Goal: Task Accomplishment & Management: Use online tool/utility

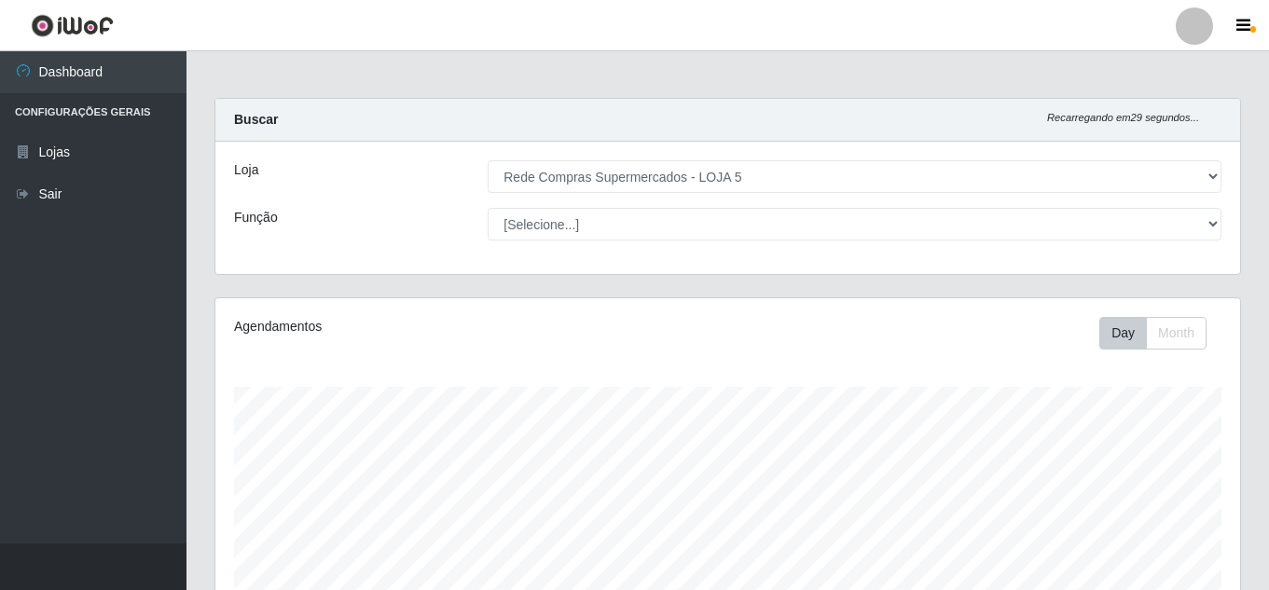
select select "397"
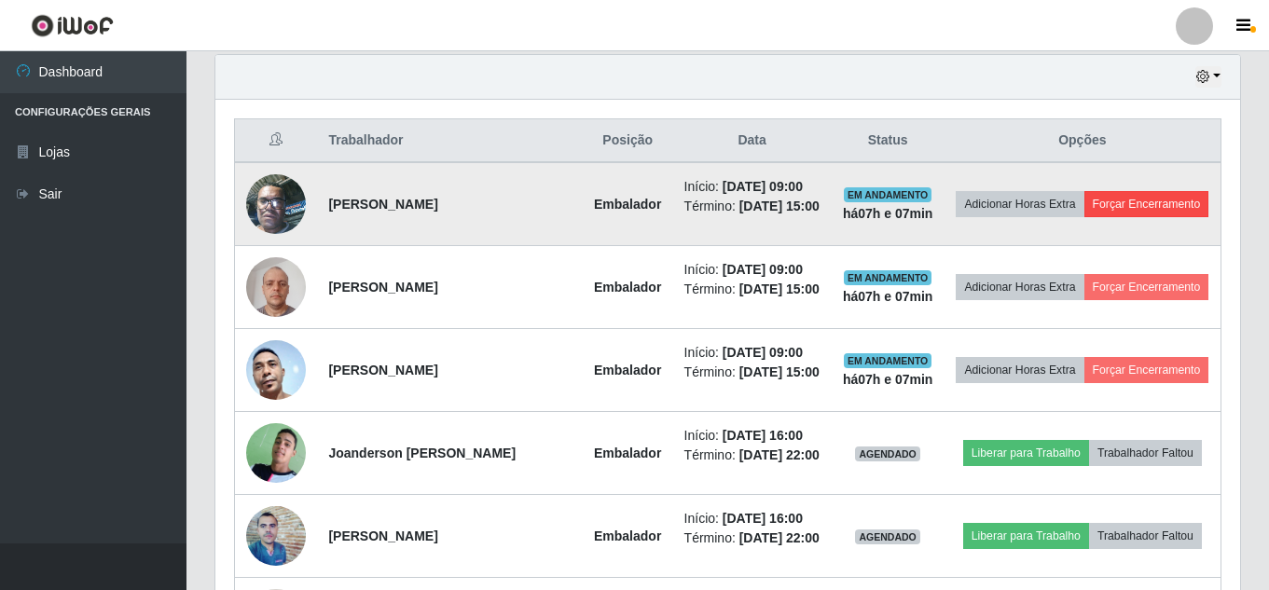
scroll to position [653, 0]
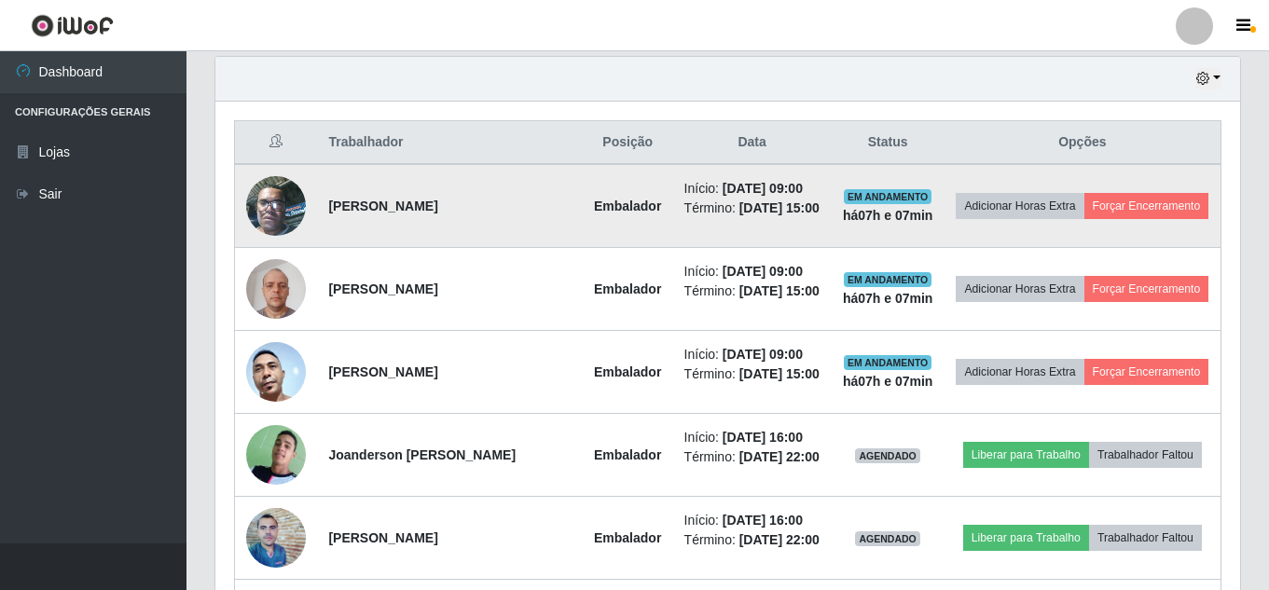
click at [1145, 191] on td "Adicionar Horas Extra Forçar Encerramento" at bounding box center [1083, 206] width 277 height 84
click at [1145, 207] on button "Forçar Encerramento" at bounding box center [1146, 206] width 125 height 26
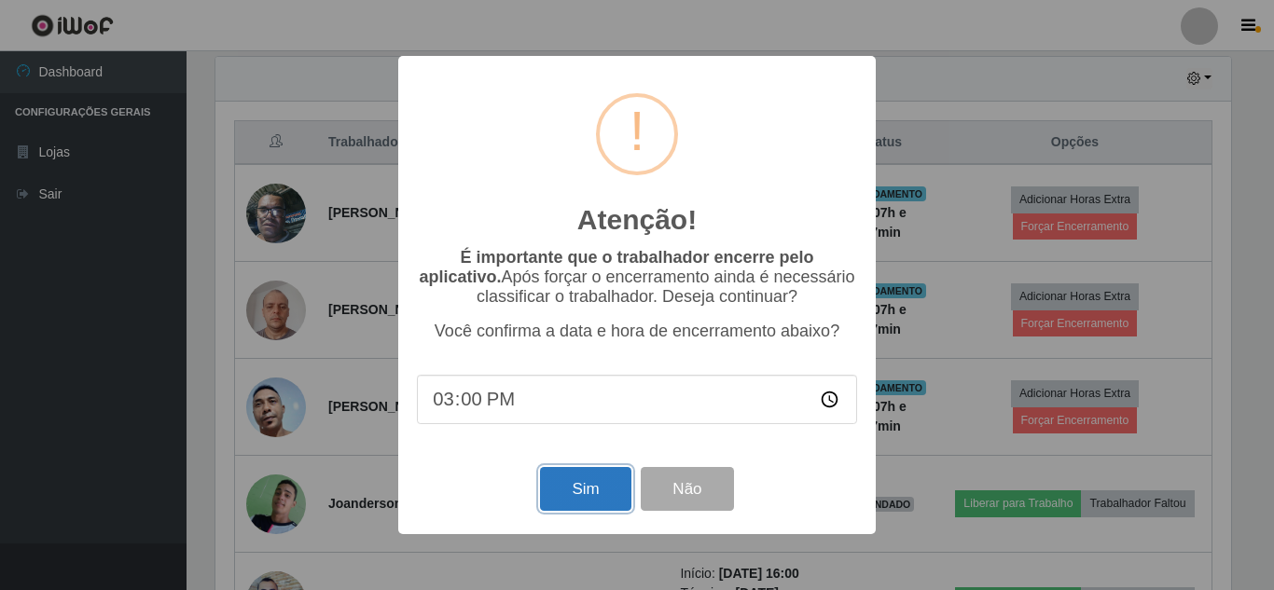
click at [573, 505] on button "Sim" at bounding box center [585, 489] width 90 height 44
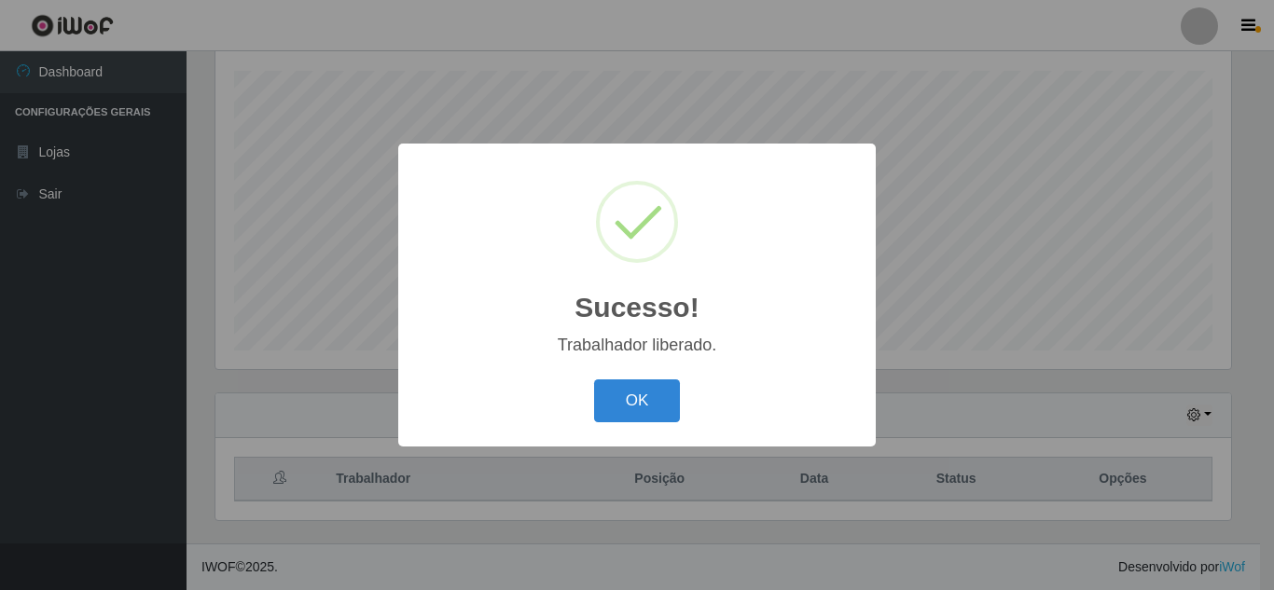
drag, startPoint x: 648, startPoint y: 378, endPoint x: 839, endPoint y: 376, distance: 191.2
click at [655, 380] on div "OK Cancel" at bounding box center [637, 400] width 440 height 53
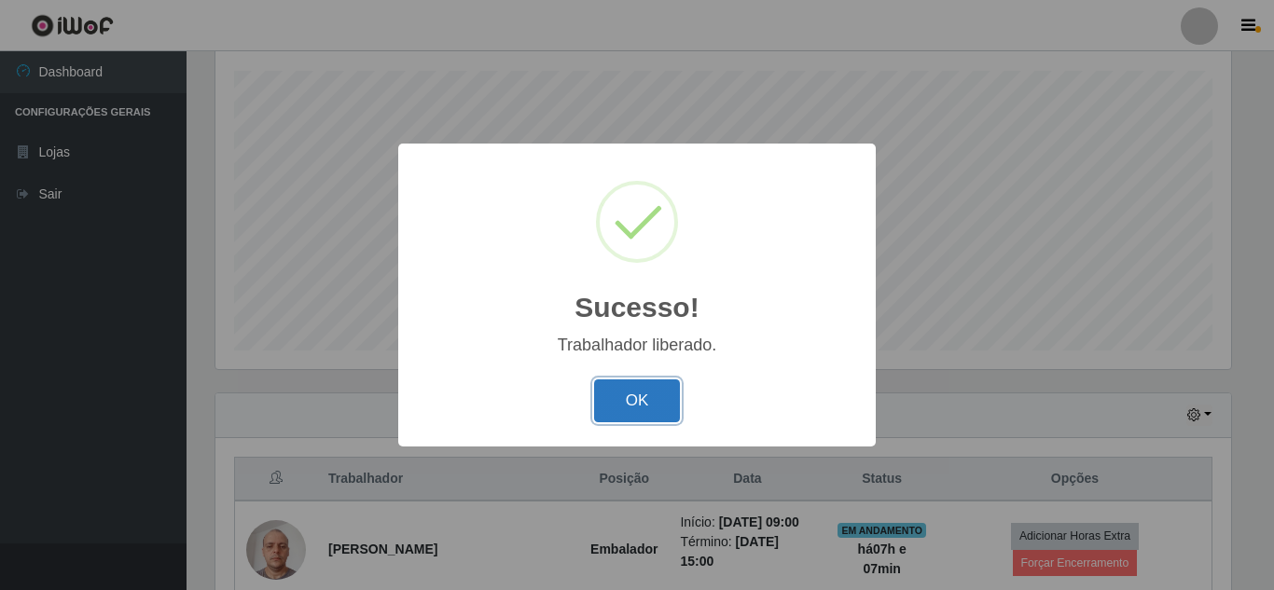
click at [645, 395] on button "OK" at bounding box center [637, 402] width 87 height 44
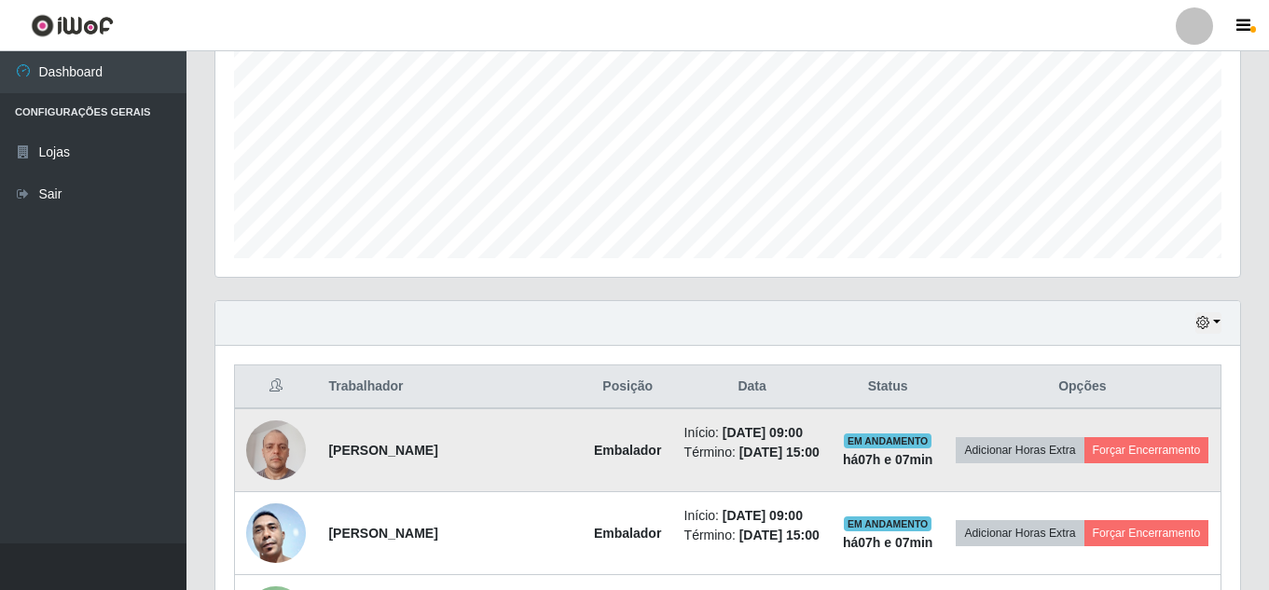
scroll to position [409, 0]
click at [1119, 450] on button "Forçar Encerramento" at bounding box center [1146, 449] width 125 height 26
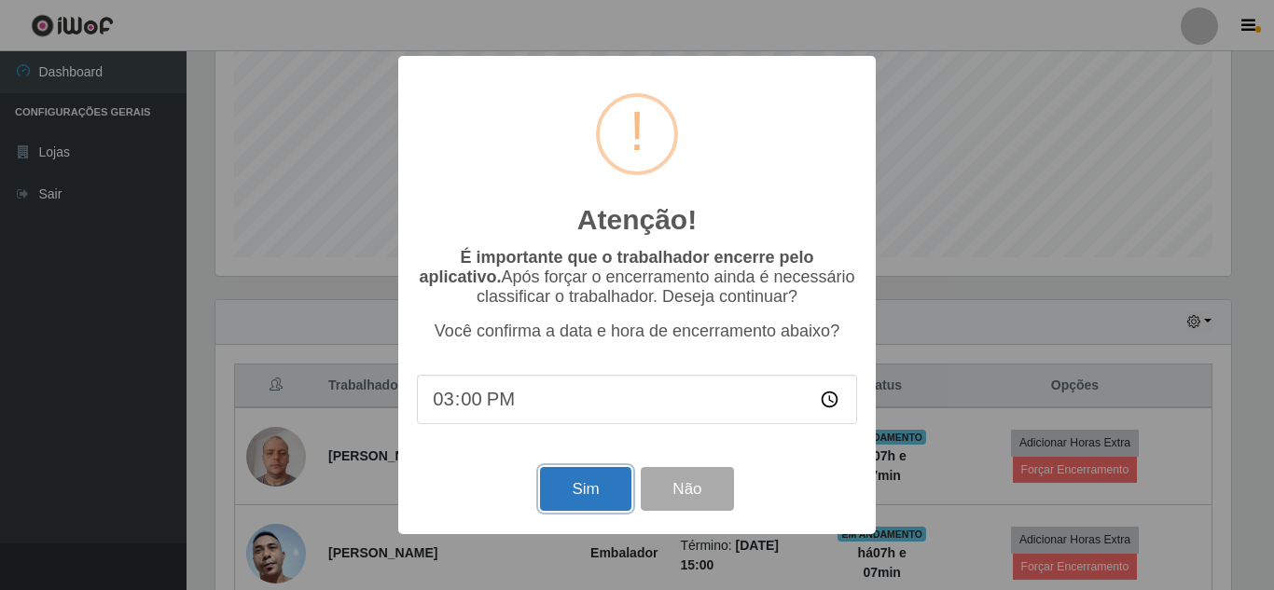
click at [596, 492] on button "Sim" at bounding box center [585, 489] width 90 height 44
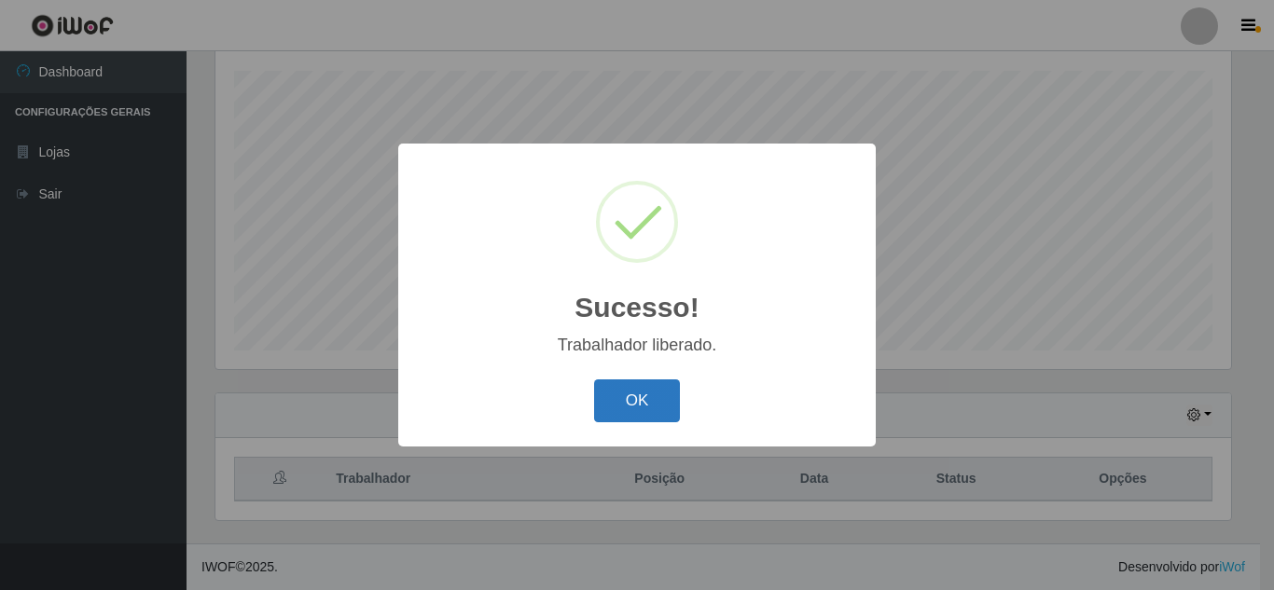
click at [650, 400] on button "OK" at bounding box center [637, 402] width 87 height 44
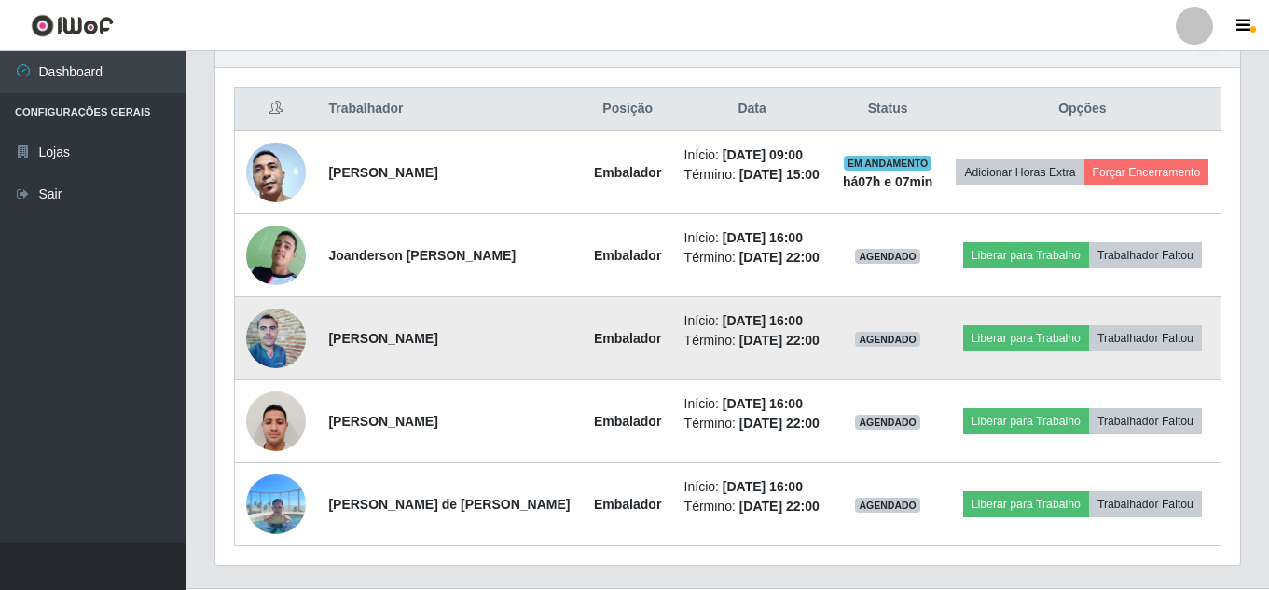
scroll to position [689, 0]
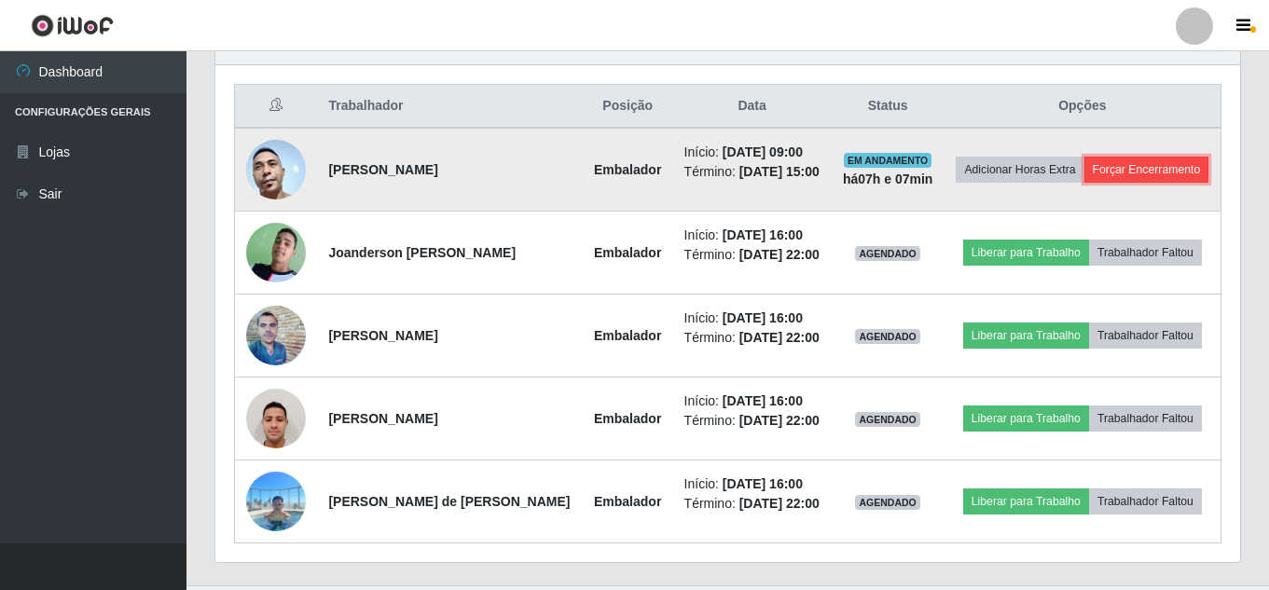
click at [1125, 171] on button "Forçar Encerramento" at bounding box center [1146, 170] width 125 height 26
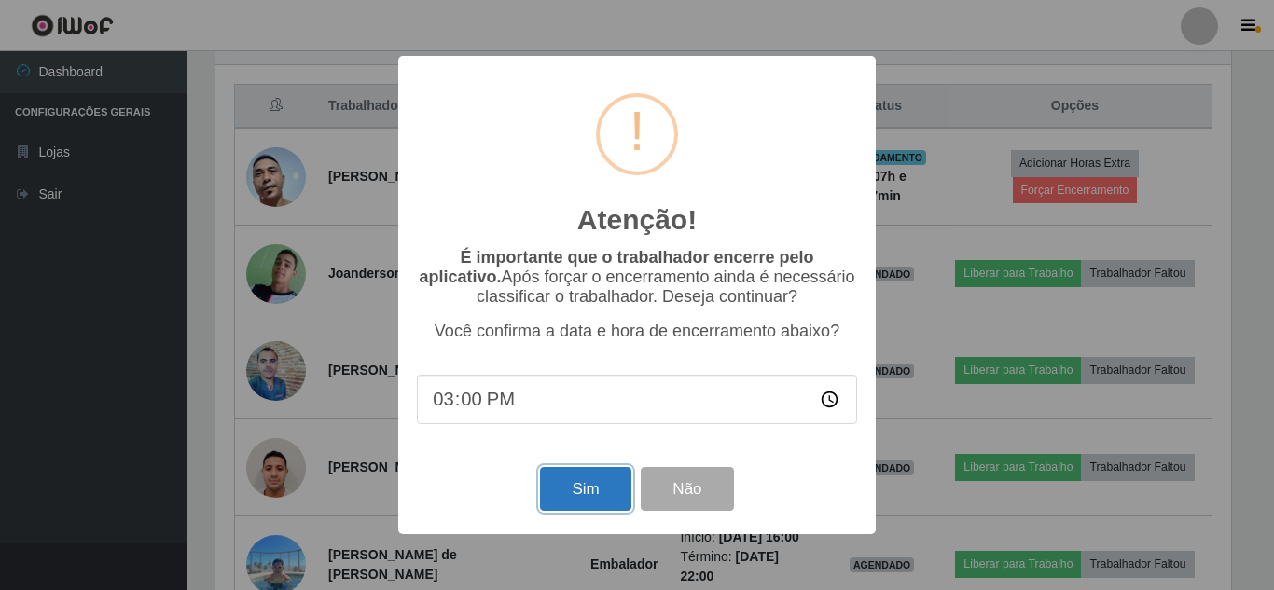
click at [583, 489] on button "Sim" at bounding box center [585, 489] width 90 height 44
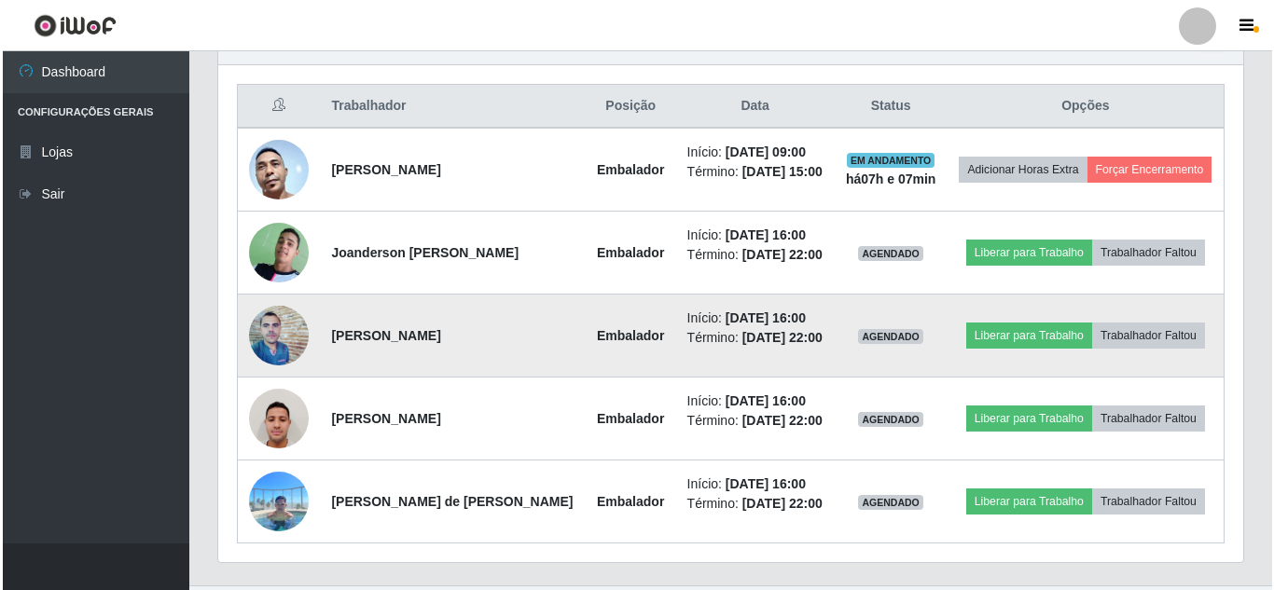
scroll to position [0, 0]
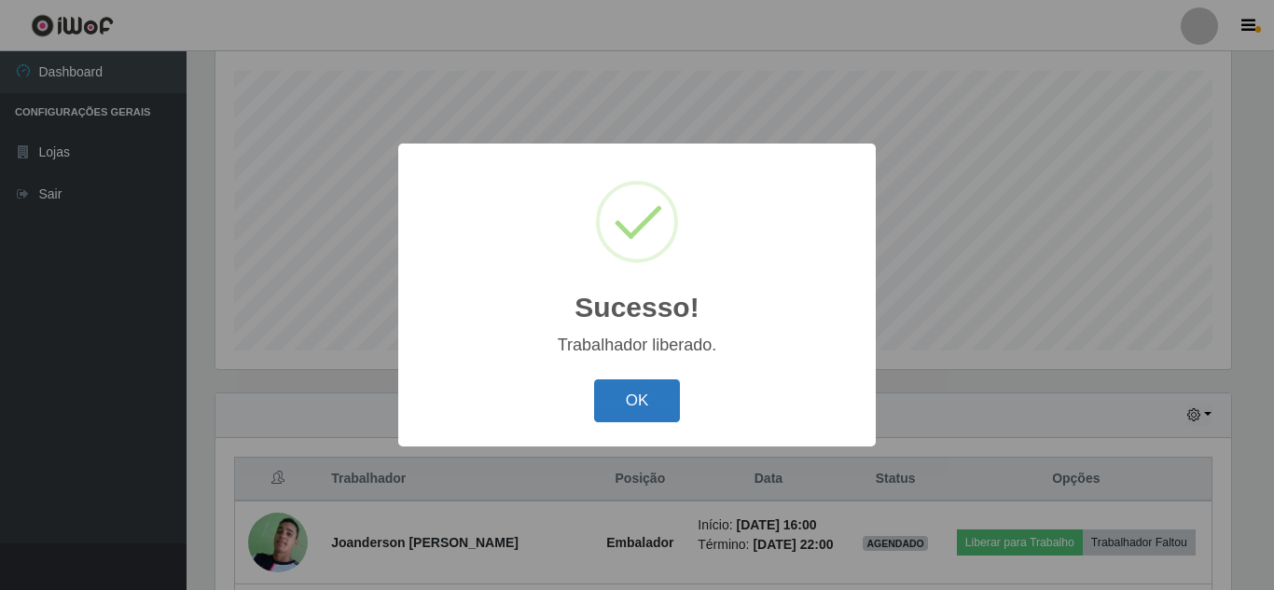
click at [654, 394] on button "OK" at bounding box center [637, 402] width 87 height 44
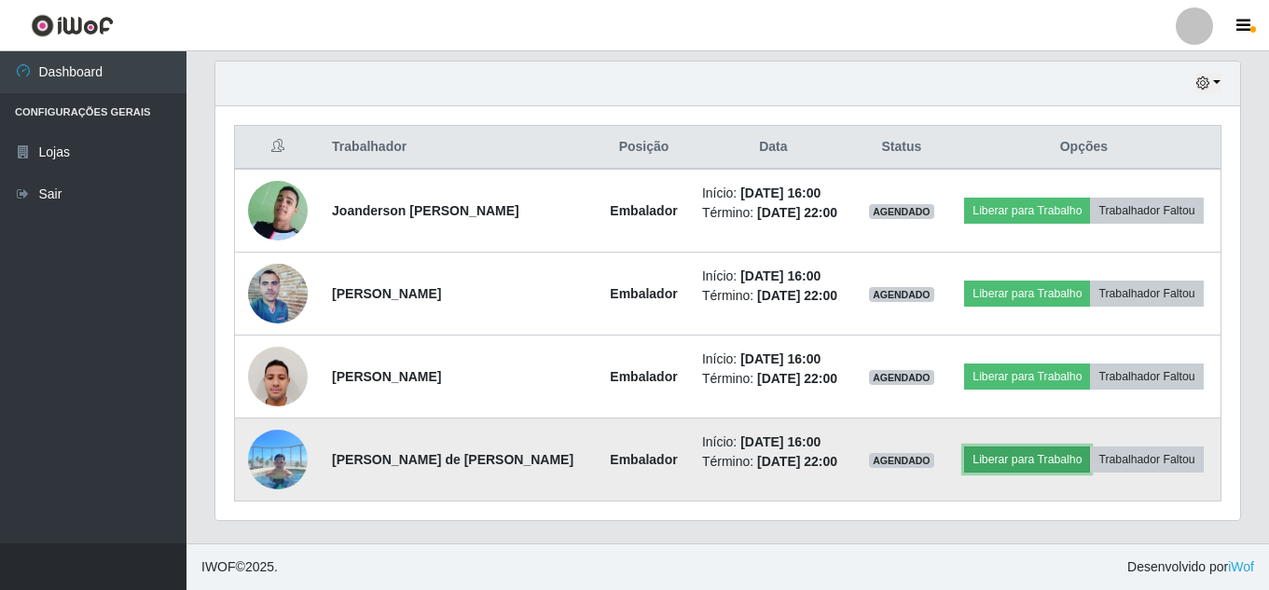
click at [1049, 462] on button "Liberar para Trabalho" at bounding box center [1027, 460] width 126 height 26
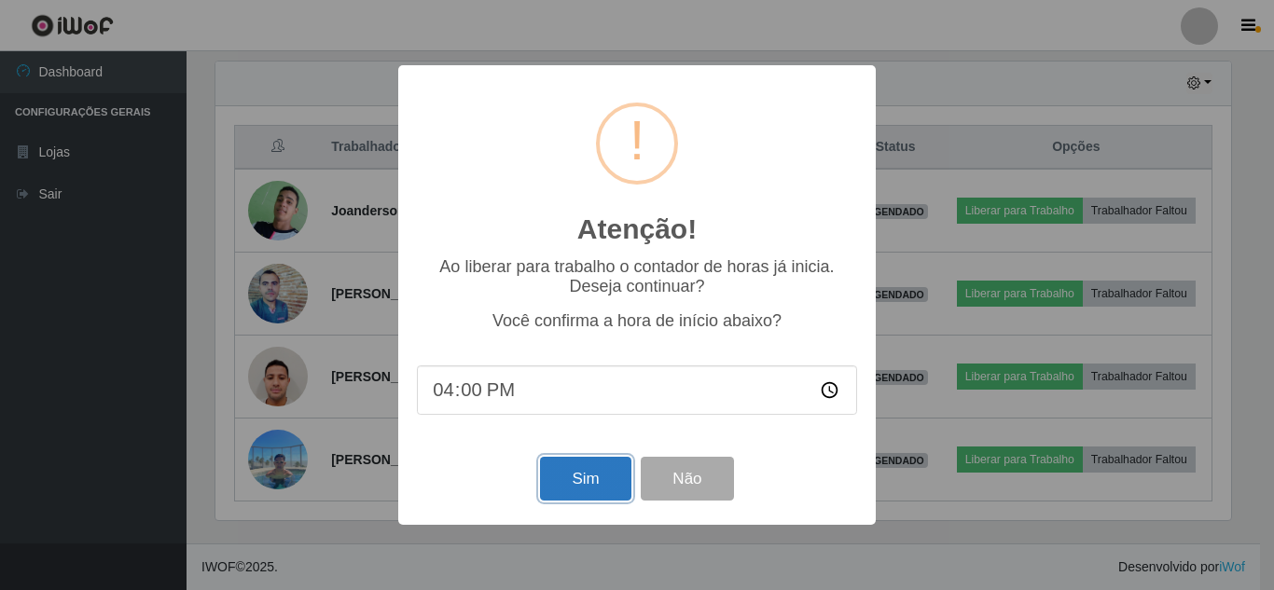
click at [564, 482] on button "Sim" at bounding box center [585, 479] width 90 height 44
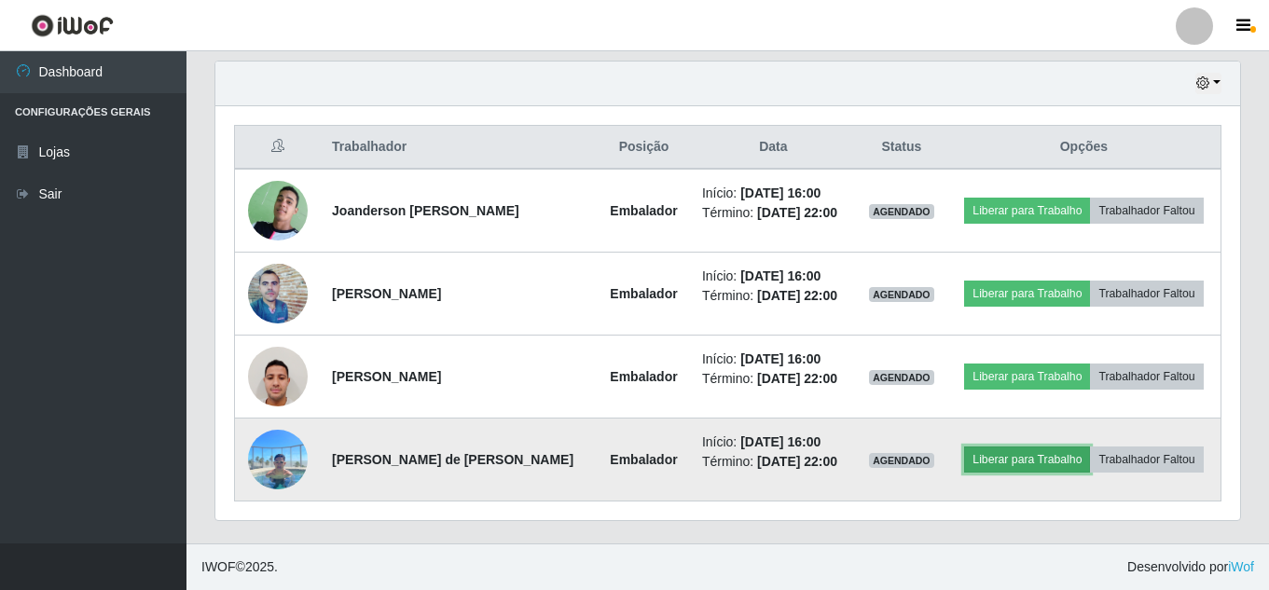
click at [1018, 458] on button "Liberar para Trabalho" at bounding box center [1027, 460] width 126 height 26
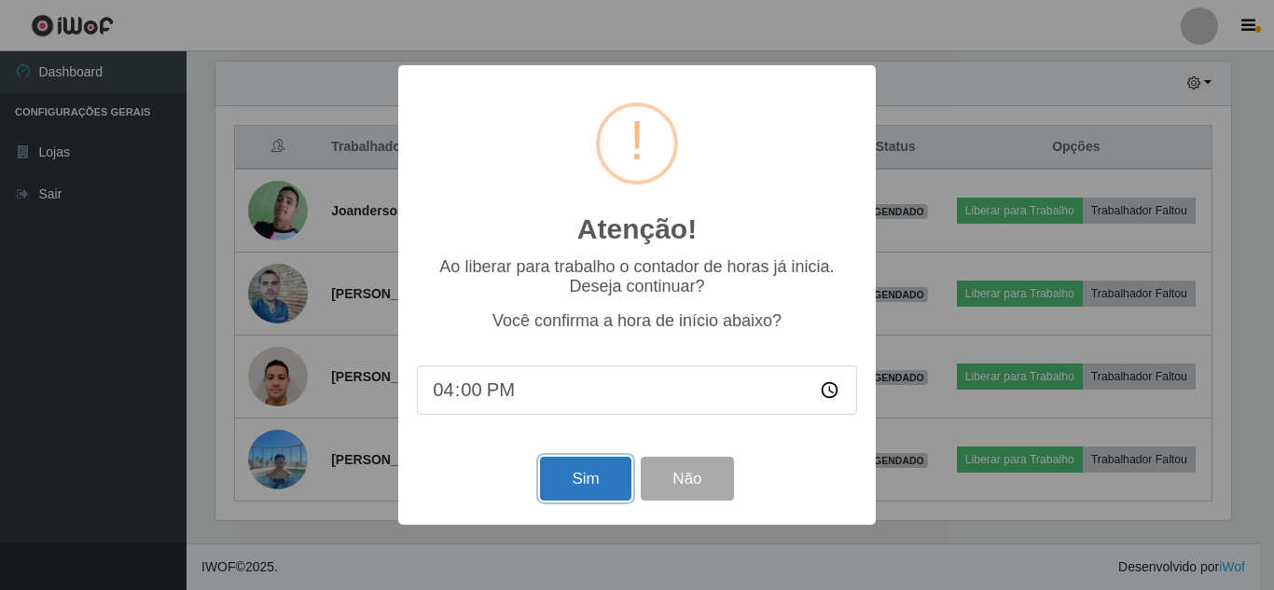
drag, startPoint x: 556, startPoint y: 463, endPoint x: 610, endPoint y: 454, distance: 54.9
click at [562, 463] on button "Sim" at bounding box center [585, 479] width 90 height 44
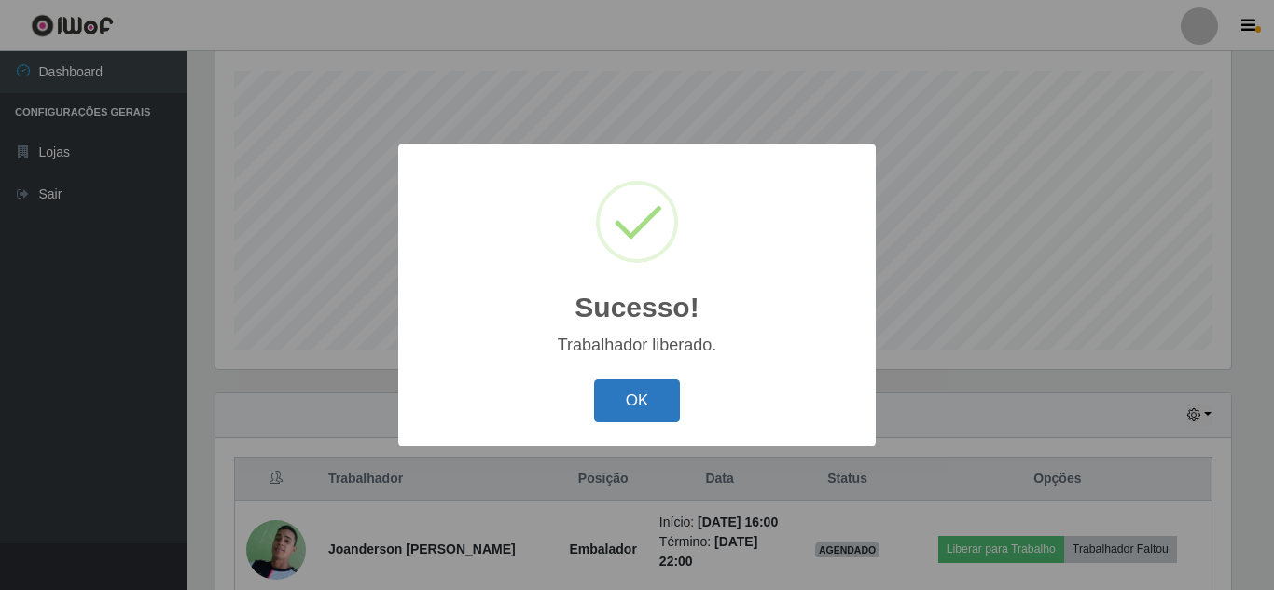
click at [652, 401] on button "OK" at bounding box center [637, 402] width 87 height 44
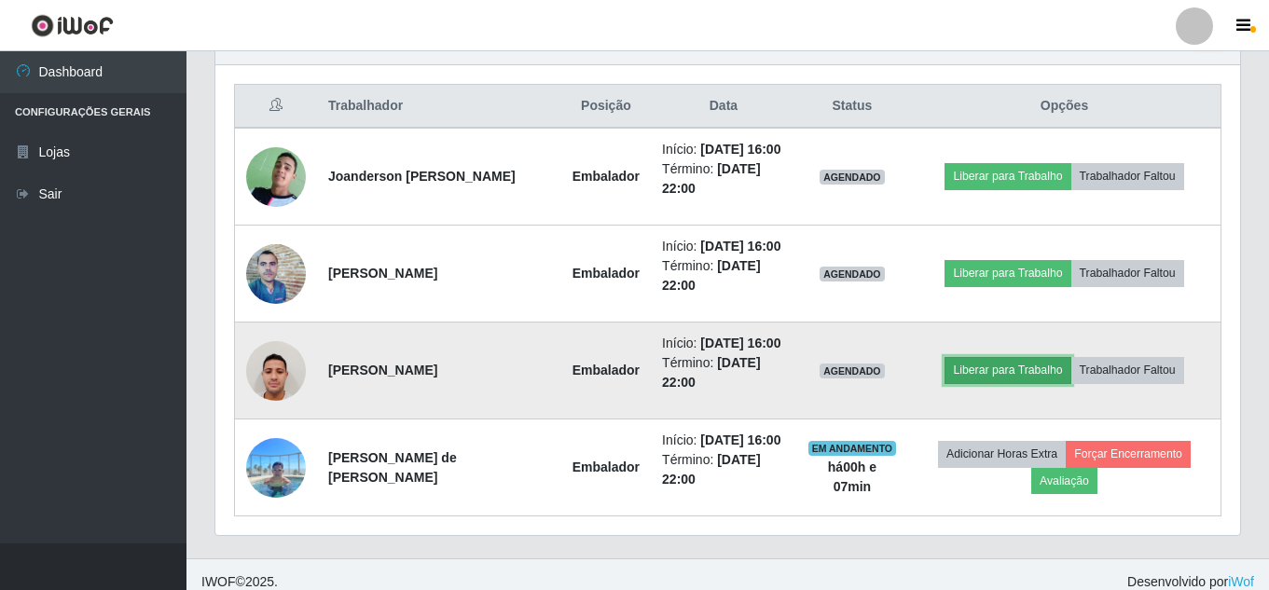
click at [1016, 375] on button "Liberar para Trabalho" at bounding box center [1008, 370] width 126 height 26
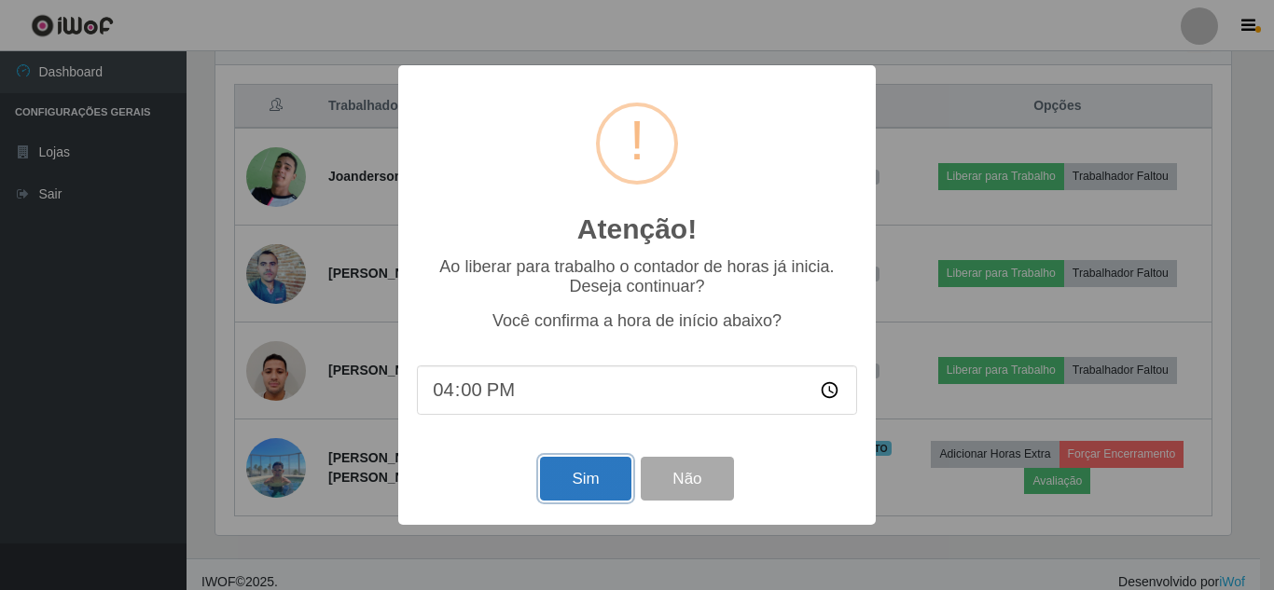
click at [564, 468] on button "Sim" at bounding box center [585, 479] width 90 height 44
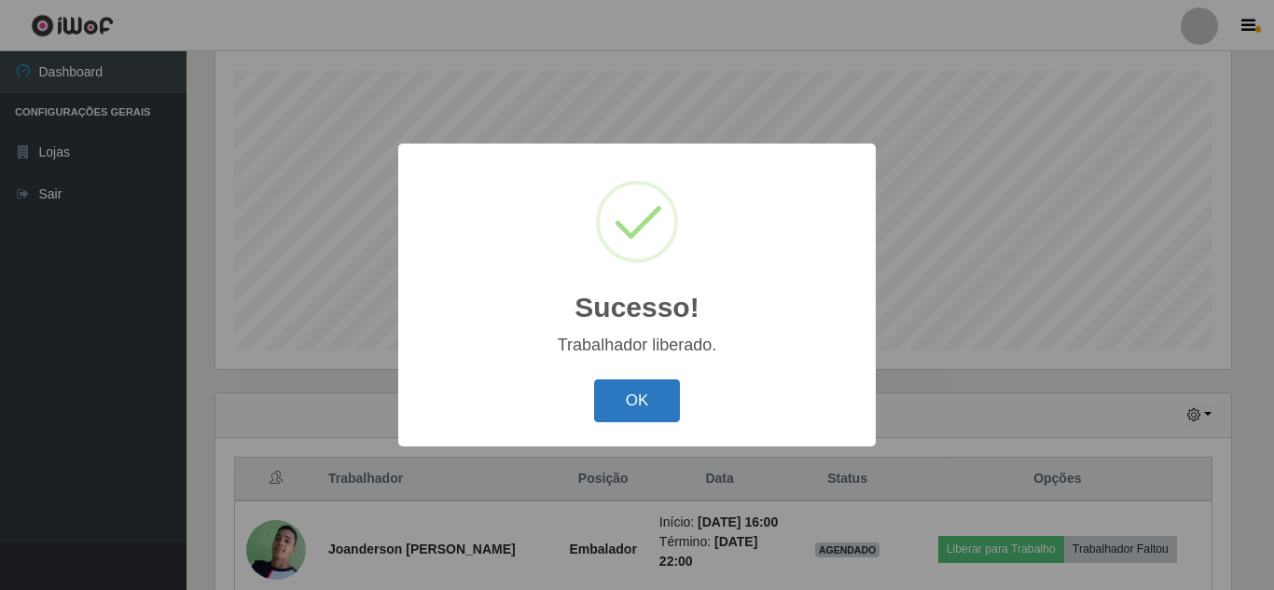
click at [658, 394] on button "OK" at bounding box center [637, 402] width 87 height 44
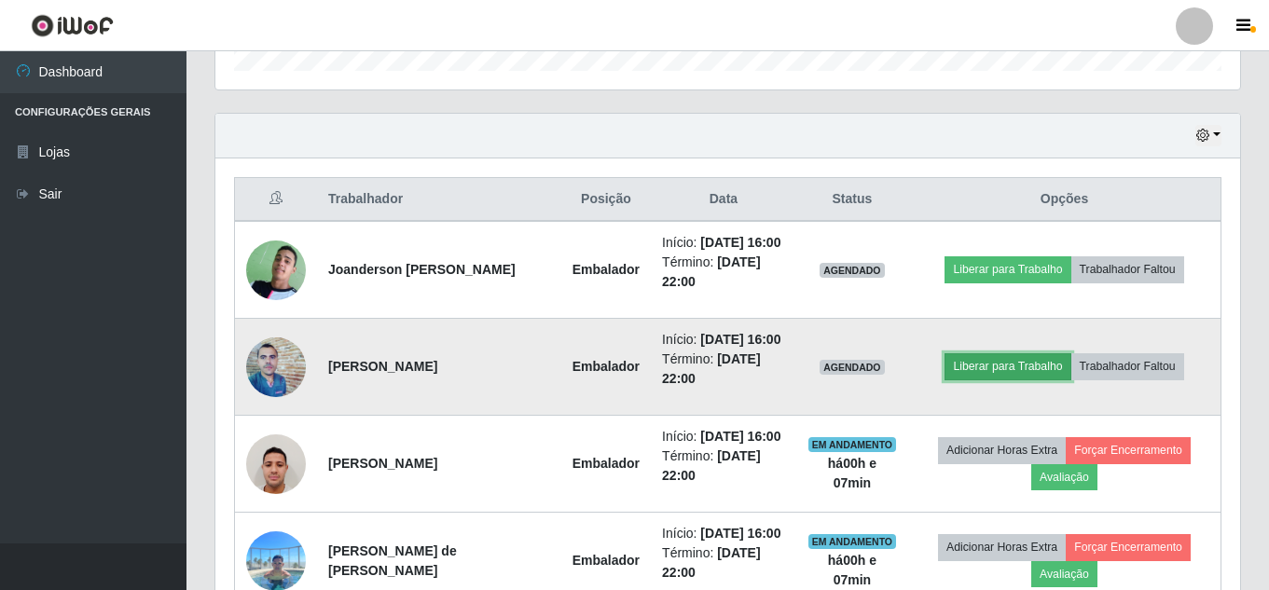
click at [989, 378] on button "Liberar para Trabalho" at bounding box center [1008, 366] width 126 height 26
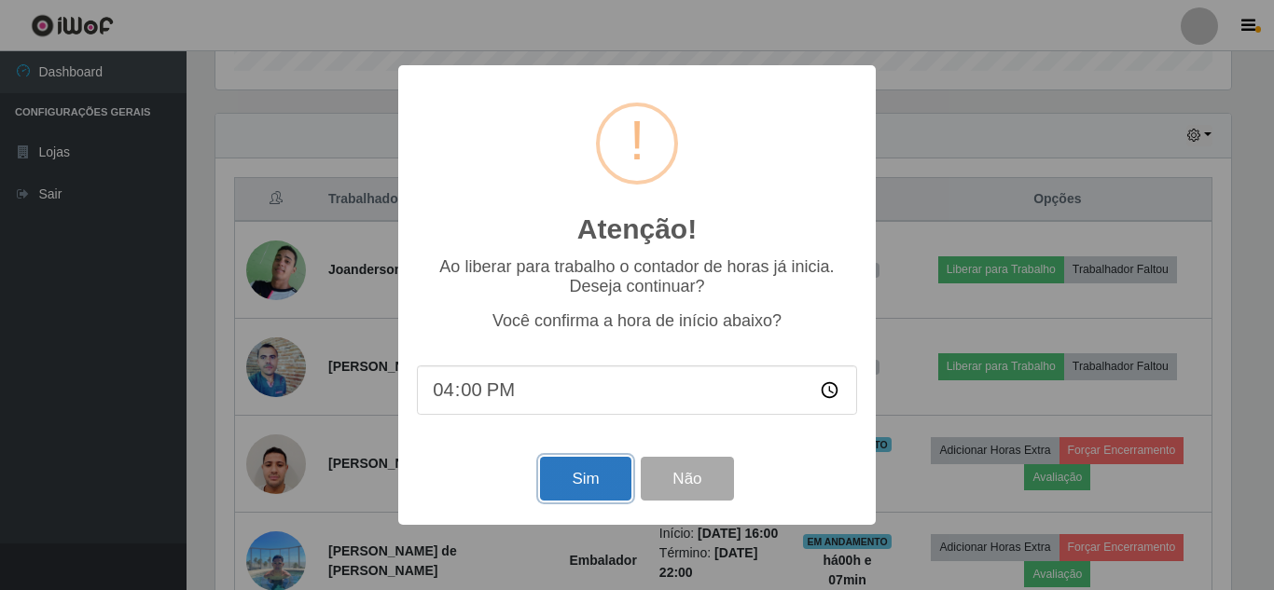
click at [581, 481] on button "Sim" at bounding box center [585, 479] width 90 height 44
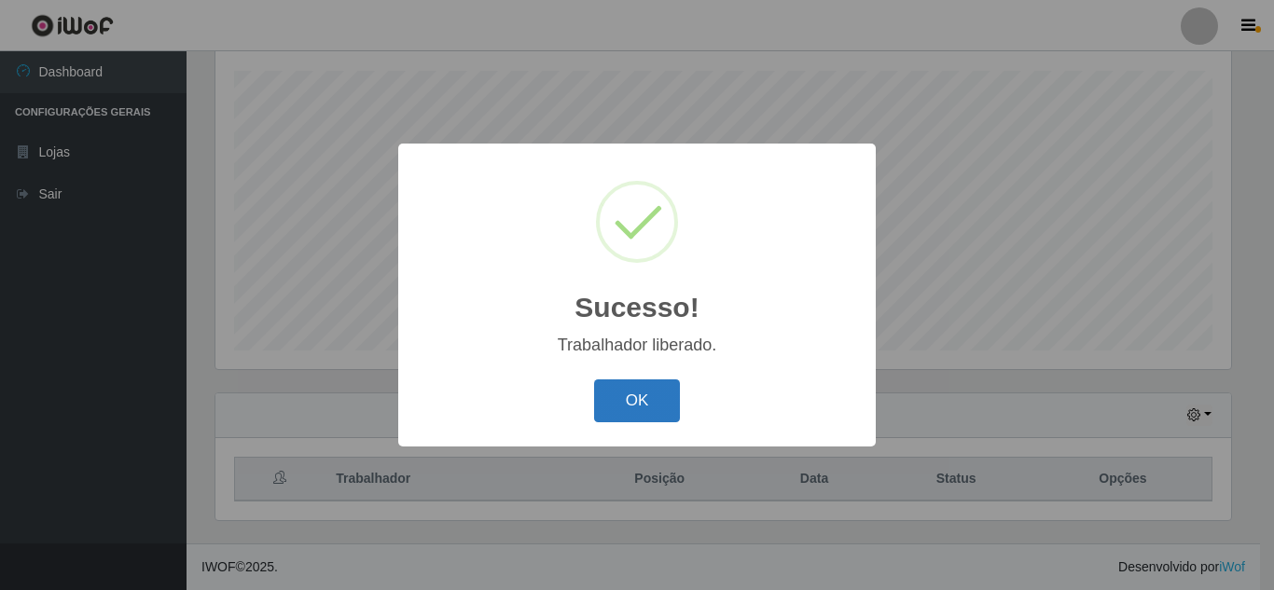
click at [653, 391] on button "OK" at bounding box center [637, 402] width 87 height 44
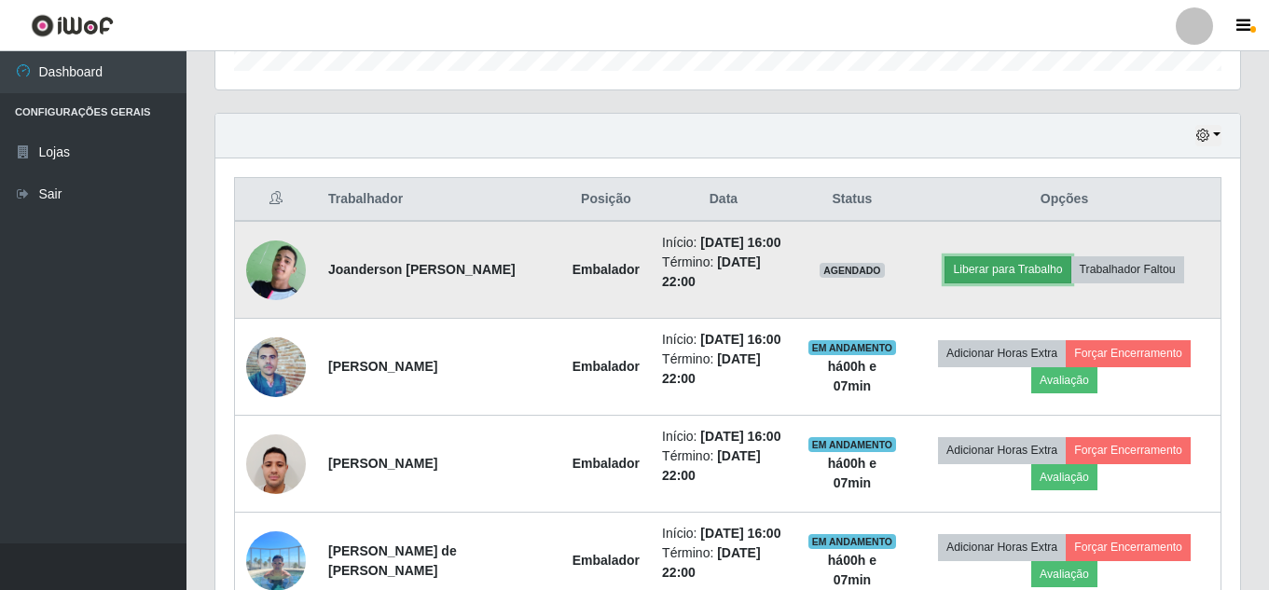
click at [982, 262] on button "Liberar para Trabalho" at bounding box center [1008, 269] width 126 height 26
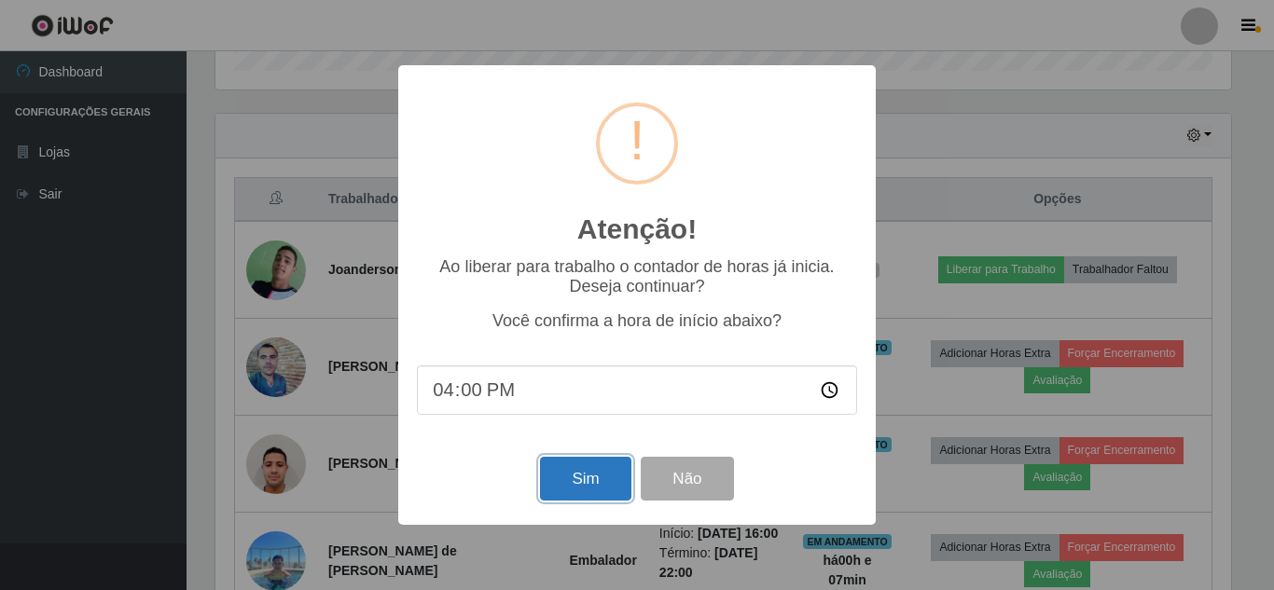
click at [564, 479] on button "Sim" at bounding box center [585, 479] width 90 height 44
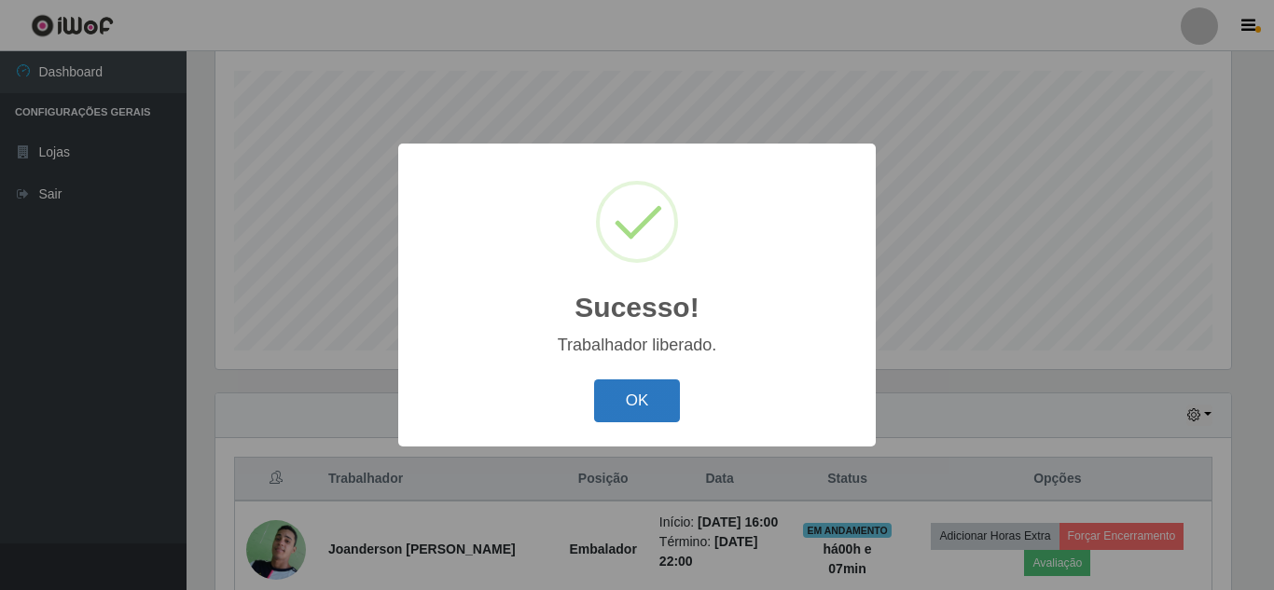
click at [646, 397] on button "OK" at bounding box center [637, 402] width 87 height 44
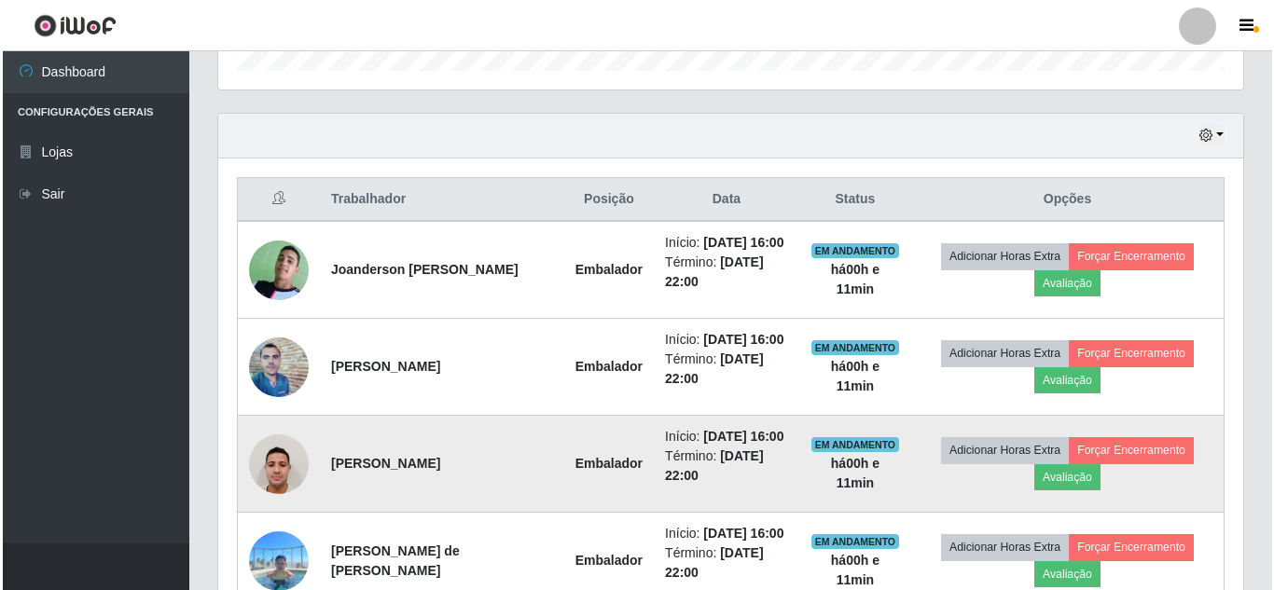
scroll to position [704, 0]
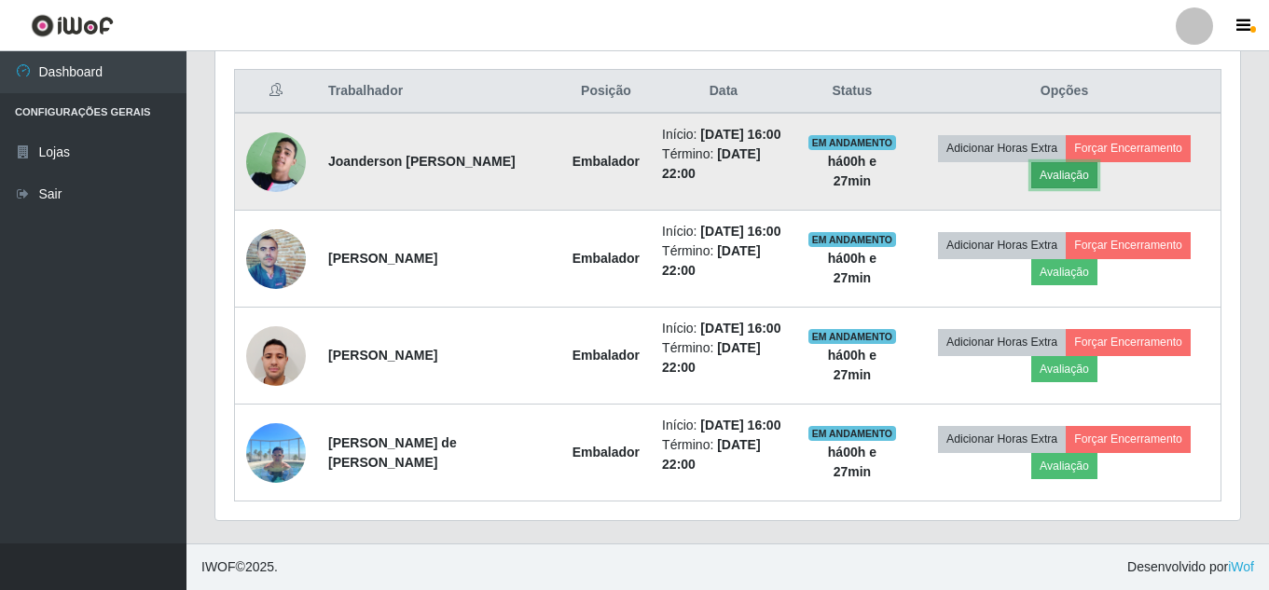
click at [1057, 182] on button "Avaliação" at bounding box center [1064, 175] width 66 height 26
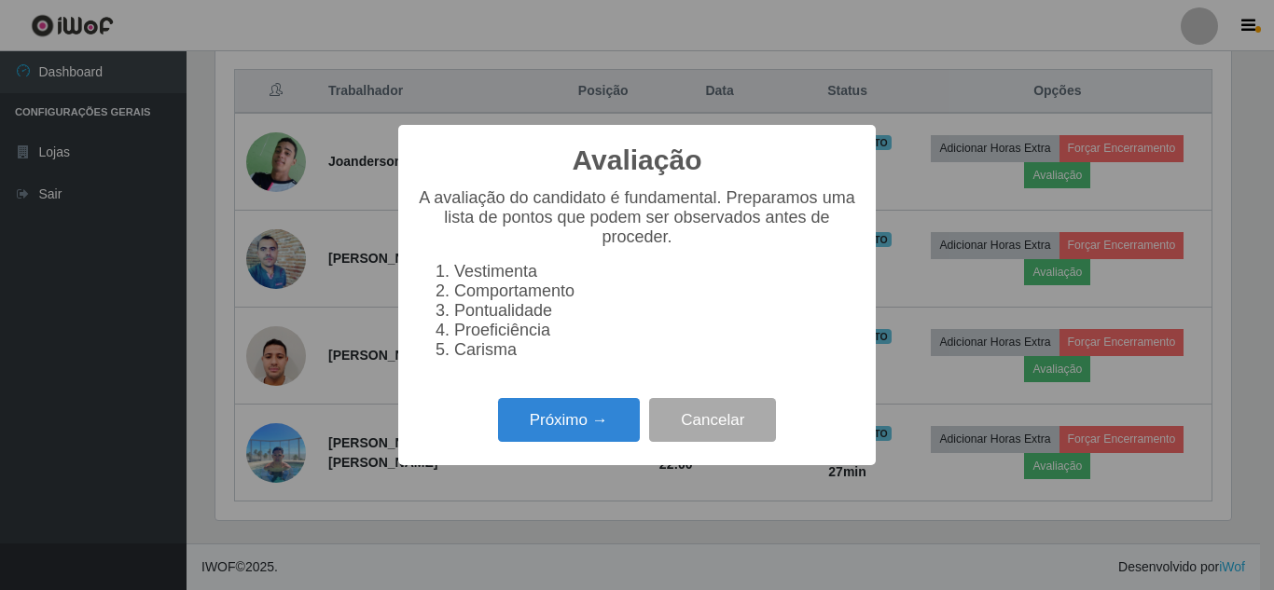
scroll to position [387, 1015]
click at [576, 440] on button "Próximo →" at bounding box center [569, 420] width 142 height 44
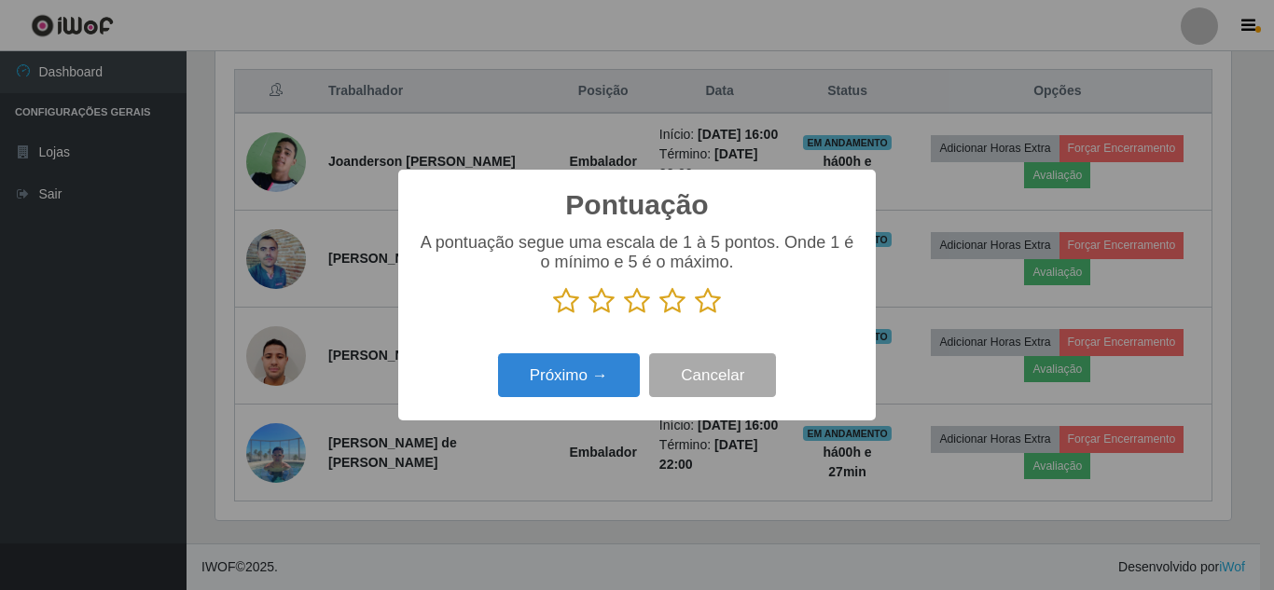
click at [699, 308] on icon at bounding box center [708, 301] width 26 height 28
click at [695, 315] on input "radio" at bounding box center [695, 315] width 0 height 0
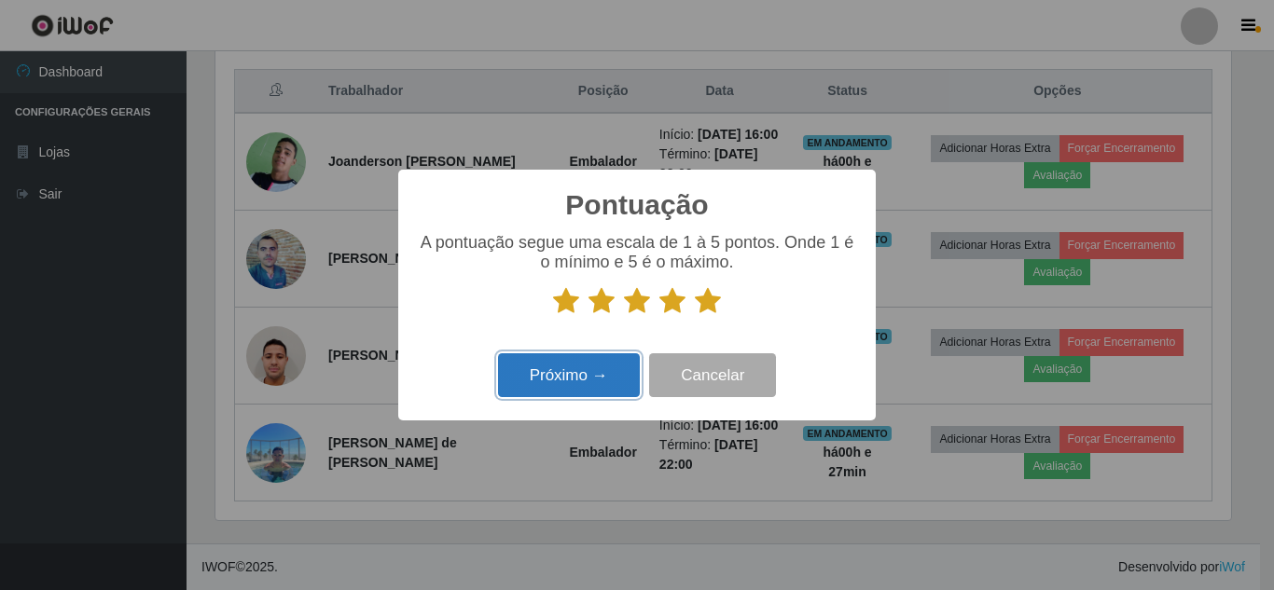
click at [619, 358] on button "Próximo →" at bounding box center [569, 375] width 142 height 44
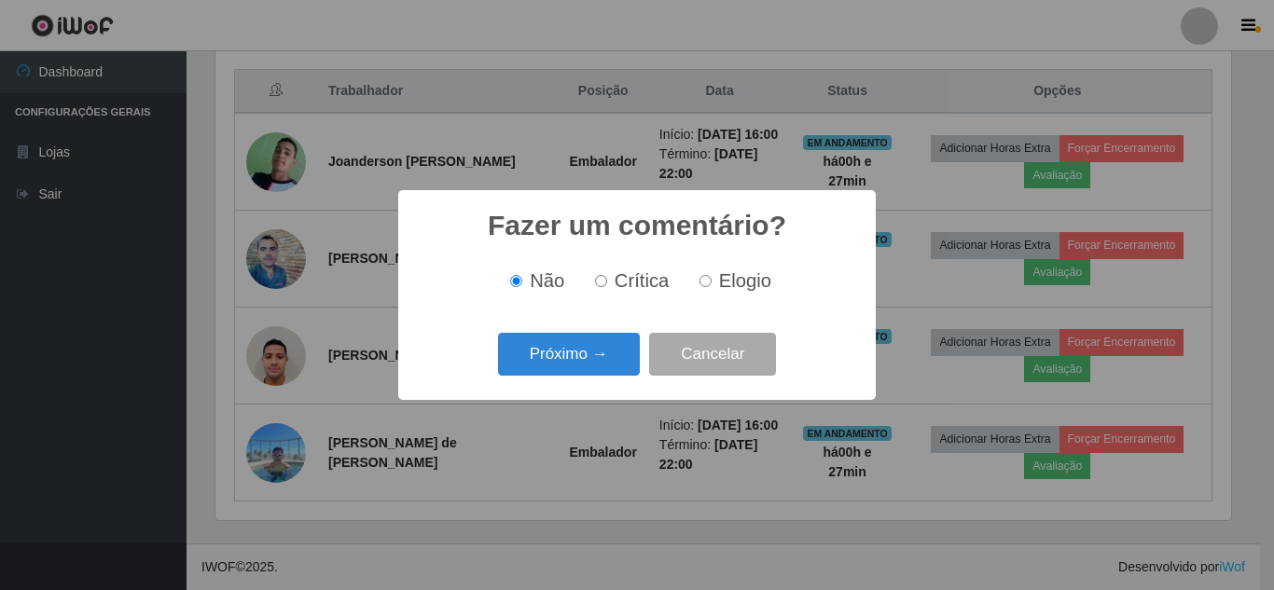
click at [617, 358] on button "Próximo →" at bounding box center [569, 355] width 142 height 44
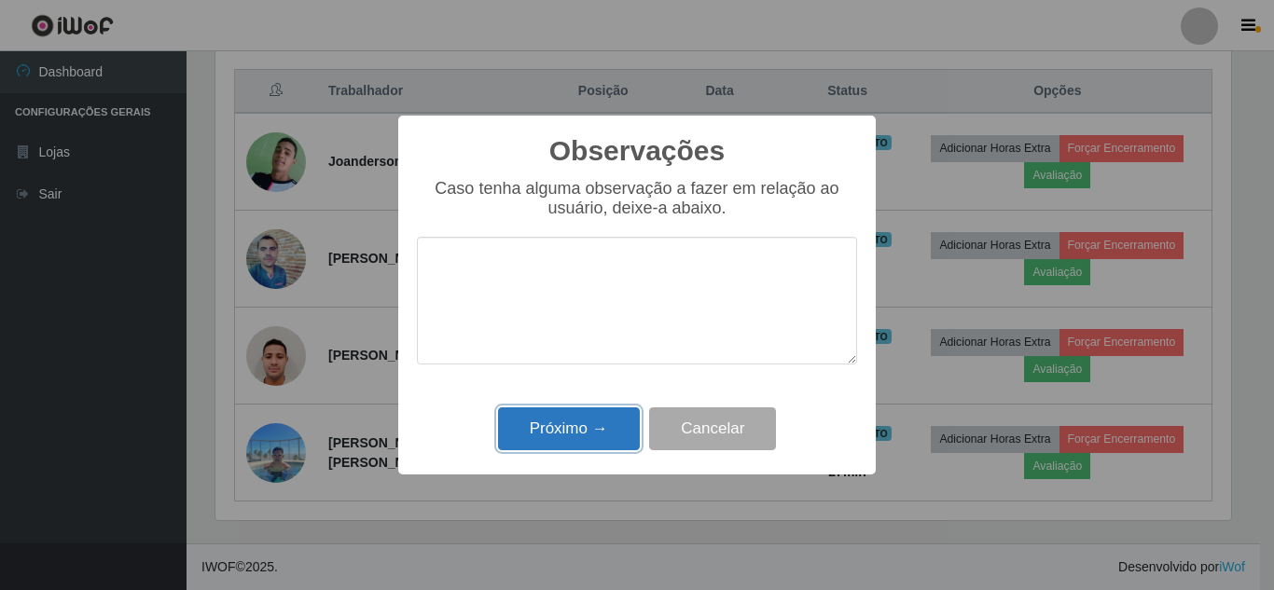
click at [595, 427] on button "Próximo →" at bounding box center [569, 429] width 142 height 44
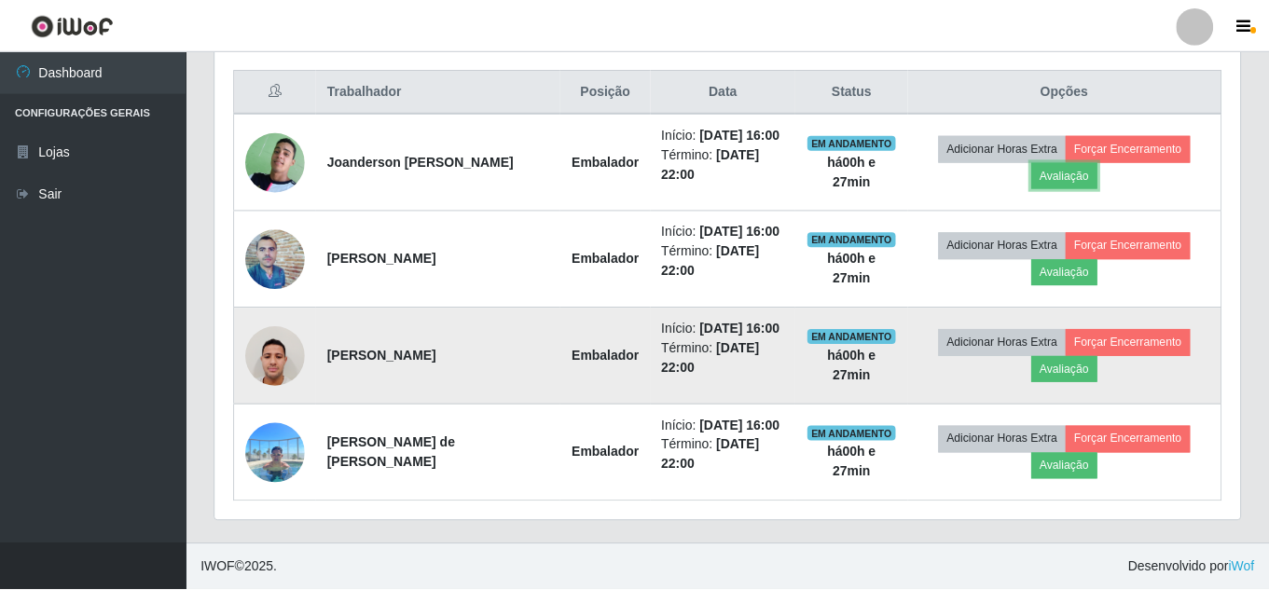
scroll to position [387, 1025]
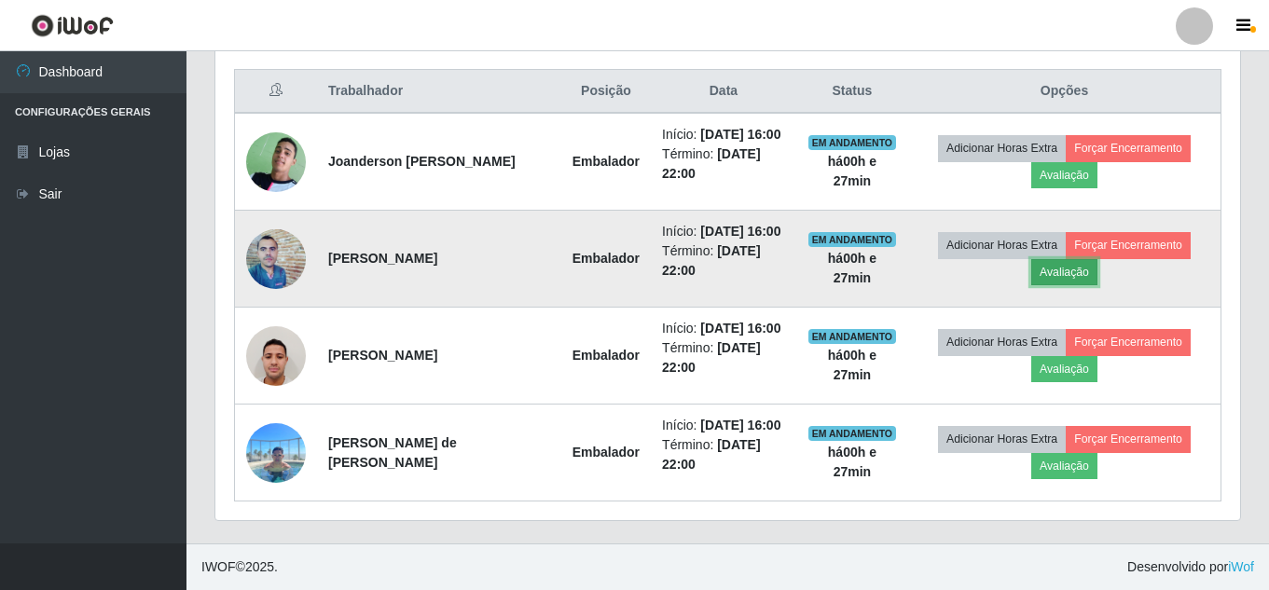
click at [1051, 281] on button "Avaliação" at bounding box center [1064, 272] width 66 height 26
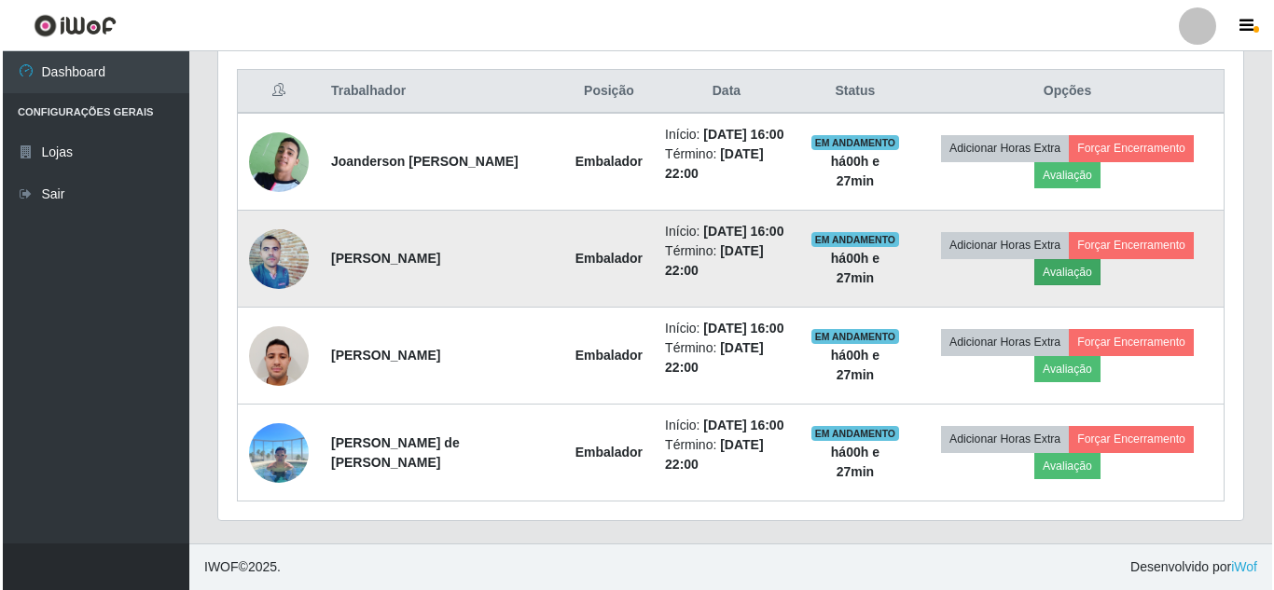
scroll to position [387, 1015]
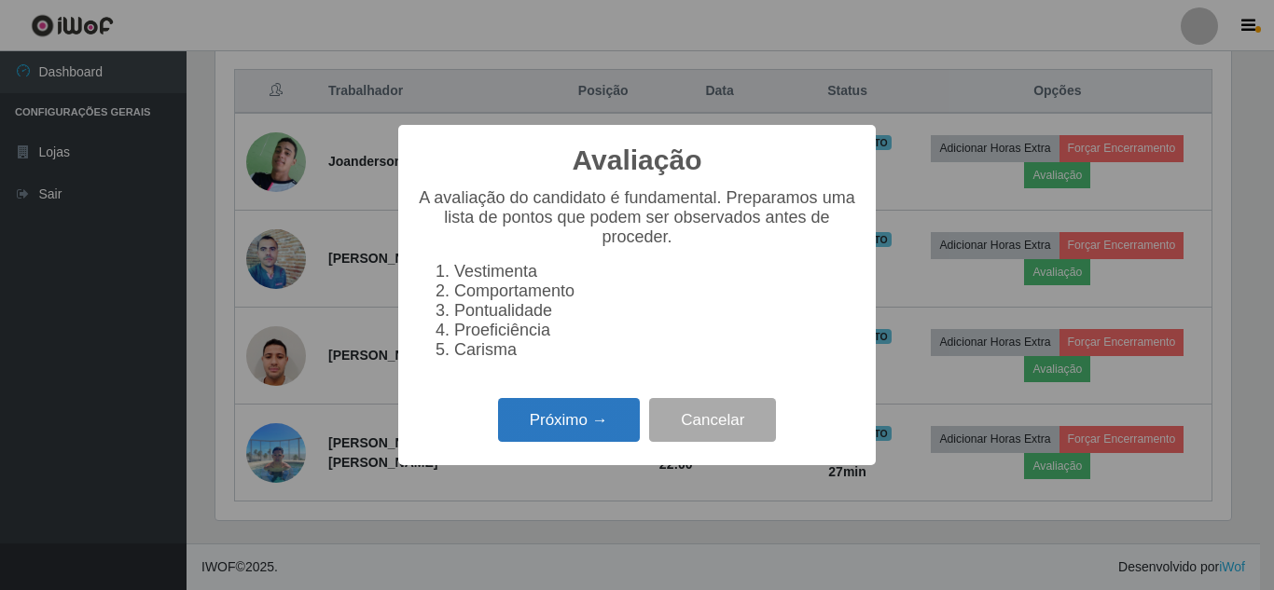
click at [569, 435] on button "Próximo →" at bounding box center [569, 420] width 142 height 44
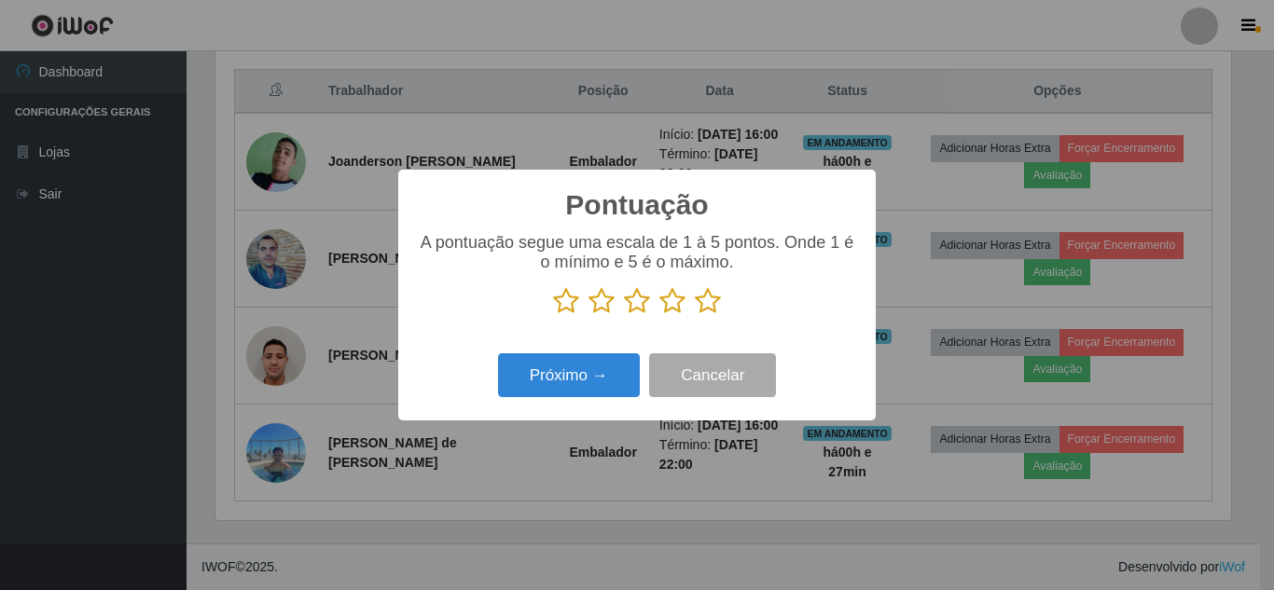
scroll to position [932068, 931439]
drag, startPoint x: 714, startPoint y: 292, endPoint x: 707, endPoint y: 311, distance: 20.1
click at [711, 302] on icon at bounding box center [708, 301] width 26 height 28
click at [695, 315] on input "radio" at bounding box center [695, 315] width 0 height 0
click at [706, 311] on icon at bounding box center [708, 301] width 26 height 28
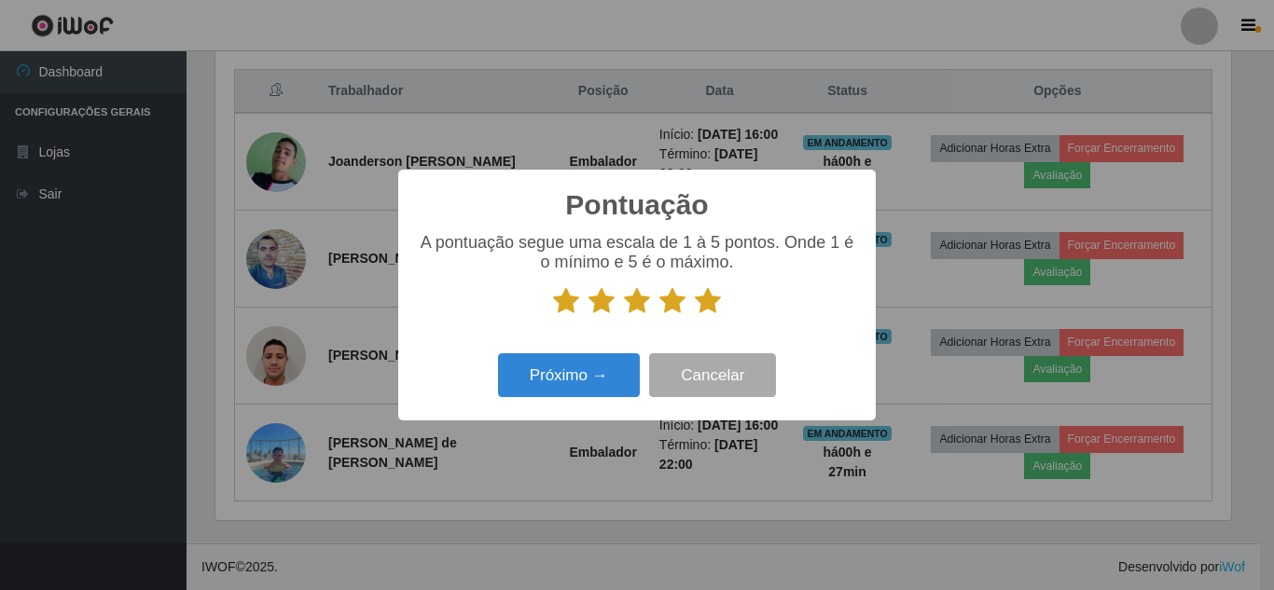
click at [695, 315] on input "radio" at bounding box center [695, 315] width 0 height 0
click at [610, 358] on button "Próximo →" at bounding box center [569, 375] width 142 height 44
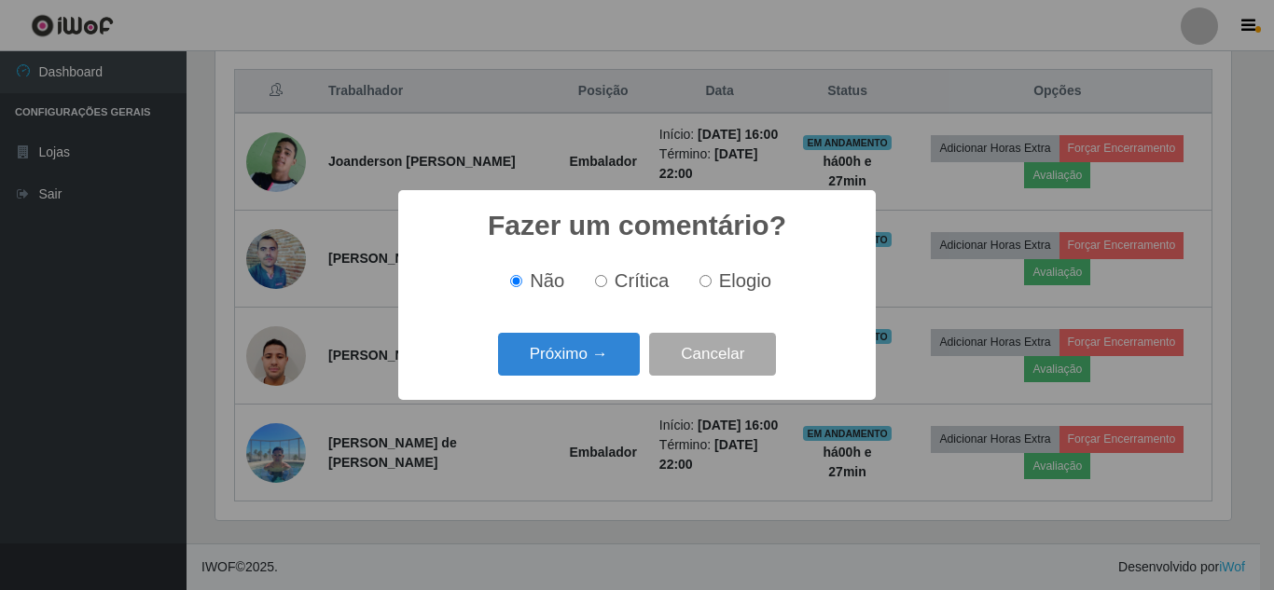
click at [610, 358] on button "Próximo →" at bounding box center [569, 355] width 142 height 44
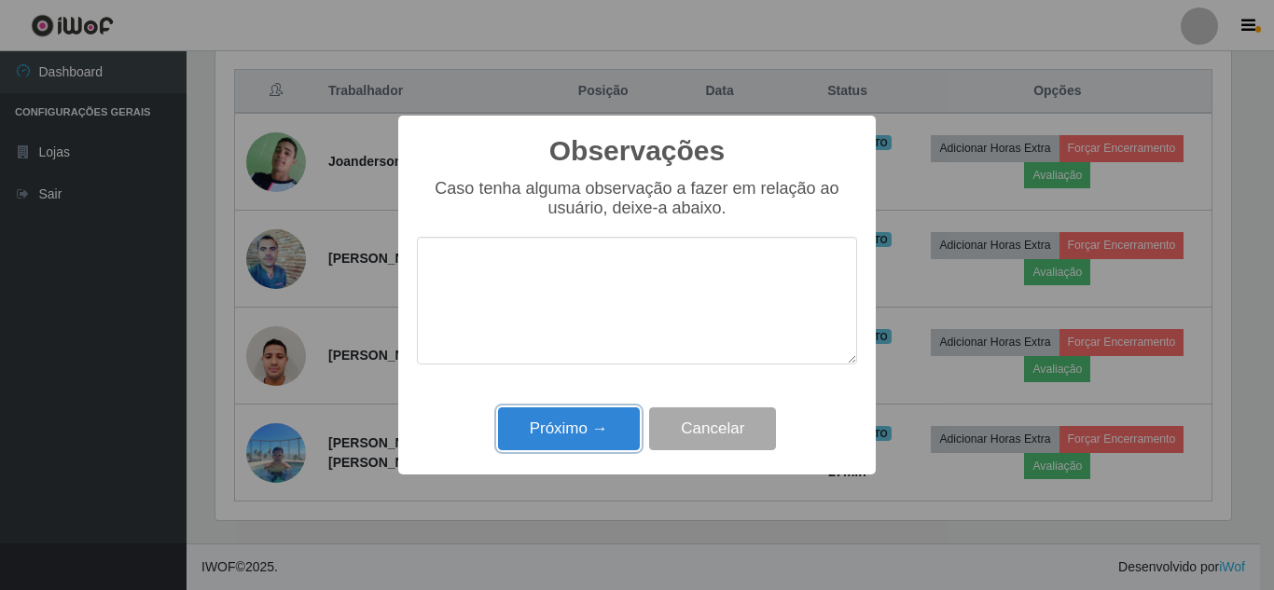
click at [587, 446] on button "Próximo →" at bounding box center [569, 429] width 142 height 44
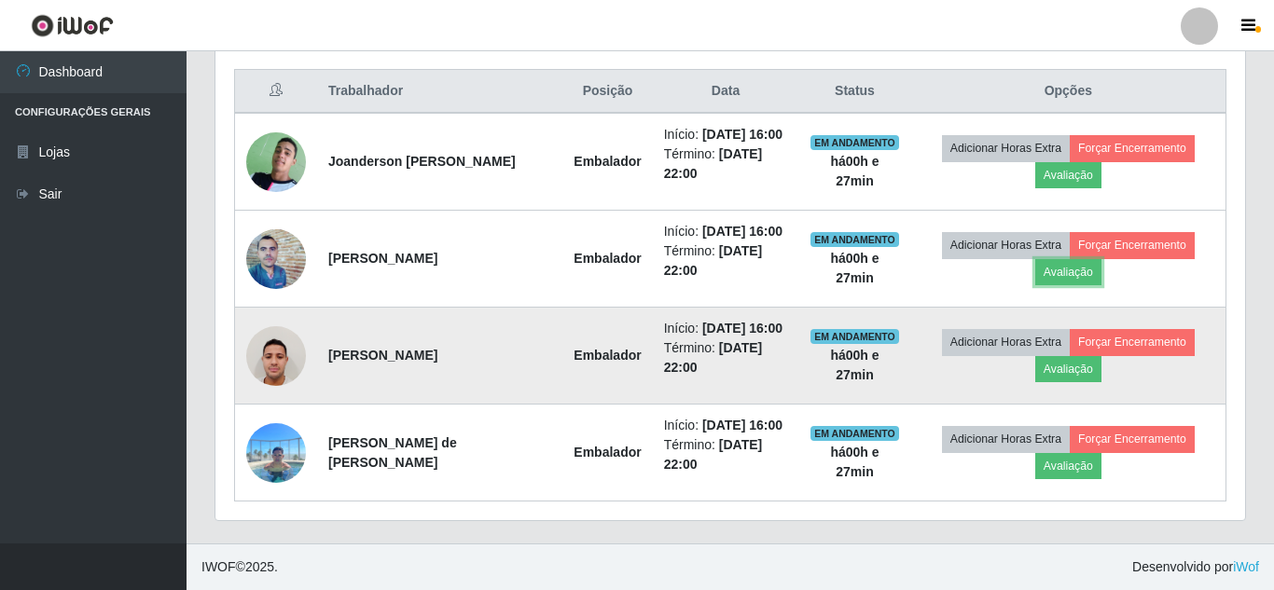
scroll to position [387, 1025]
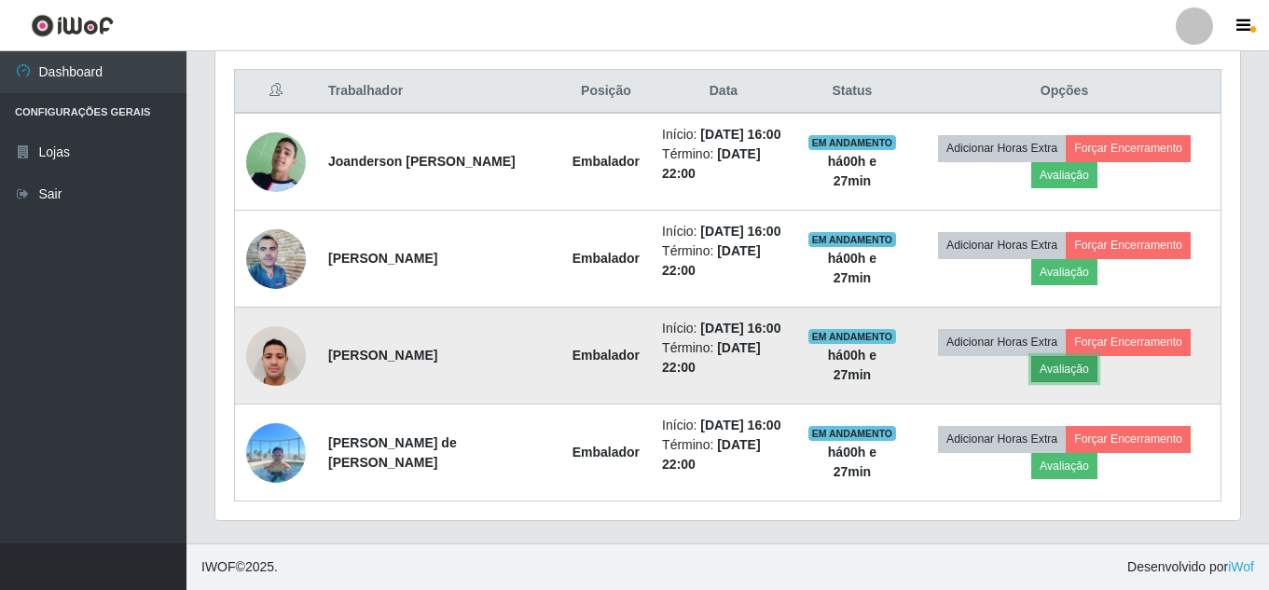
click at [1045, 376] on button "Avaliação" at bounding box center [1064, 369] width 66 height 26
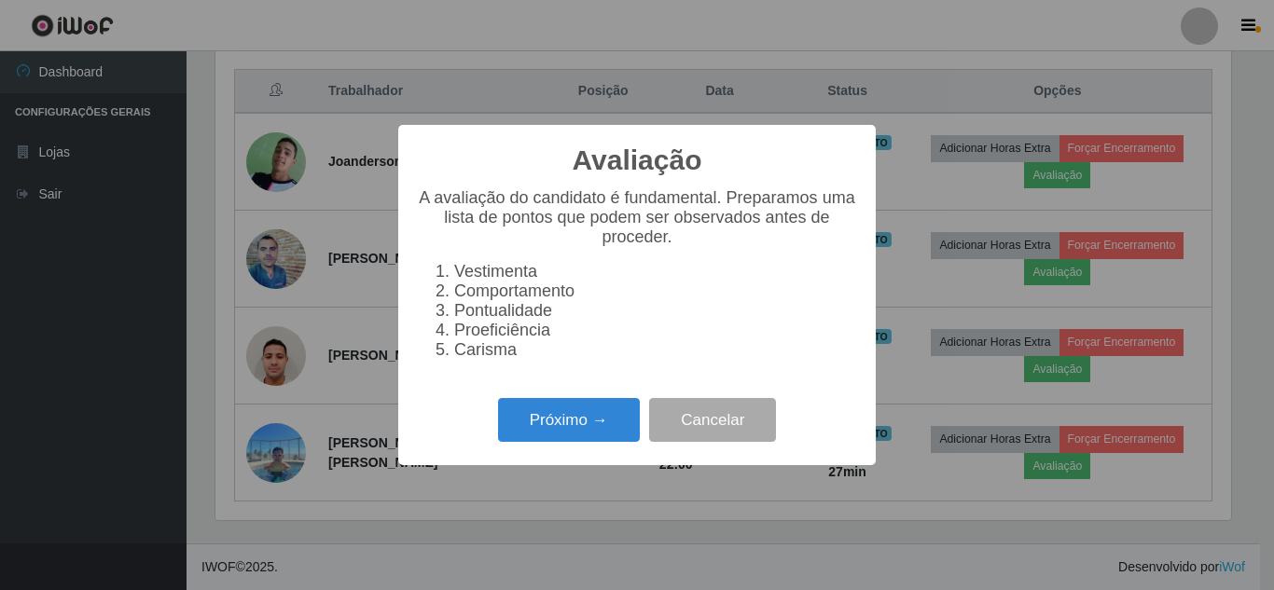
scroll to position [387, 1015]
click at [592, 422] on button "Próximo →" at bounding box center [569, 420] width 142 height 44
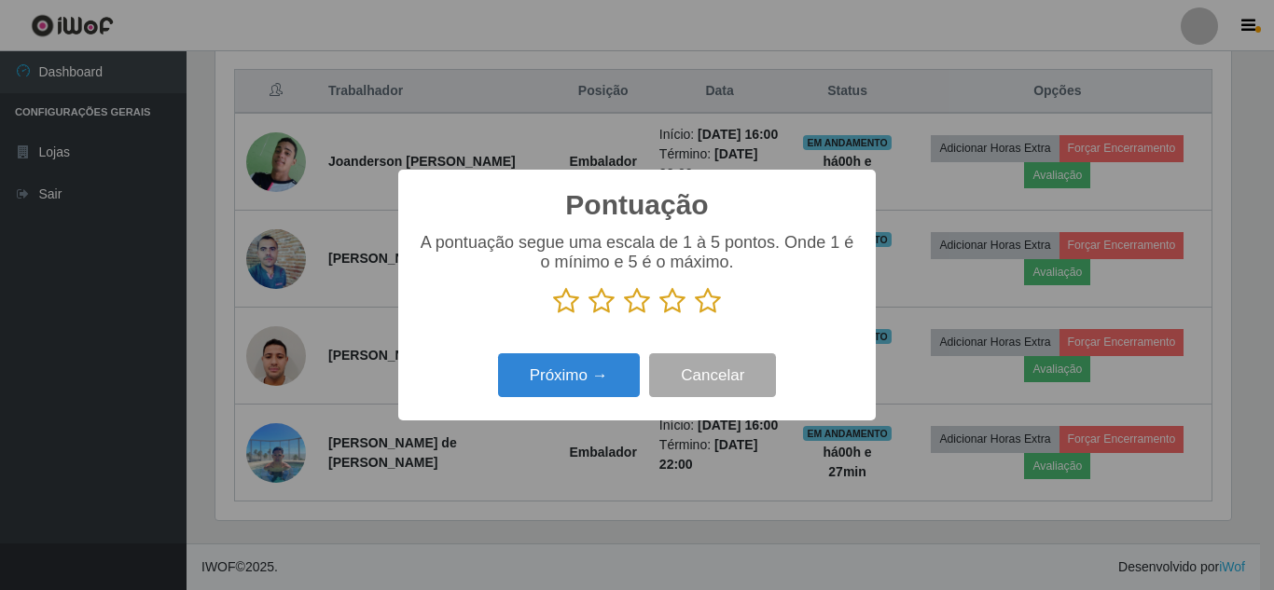
click at [711, 296] on icon at bounding box center [708, 301] width 26 height 28
click at [695, 315] on input "radio" at bounding box center [695, 315] width 0 height 0
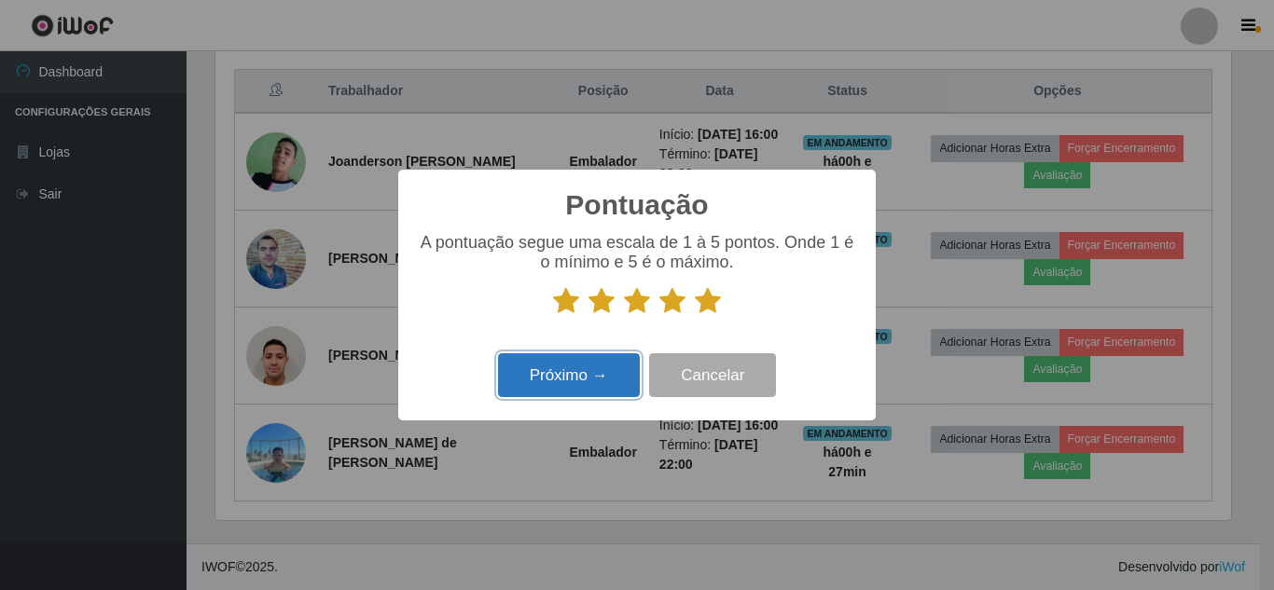
click at [616, 368] on button "Próximo →" at bounding box center [569, 375] width 142 height 44
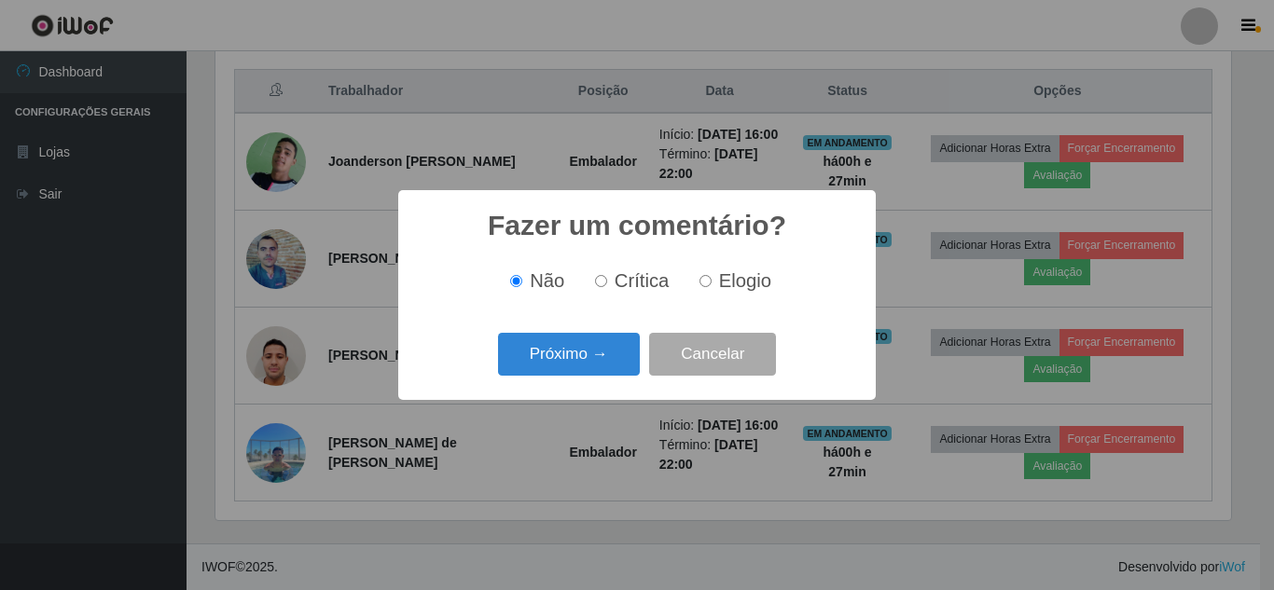
click at [615, 367] on button "Próximo →" at bounding box center [569, 355] width 142 height 44
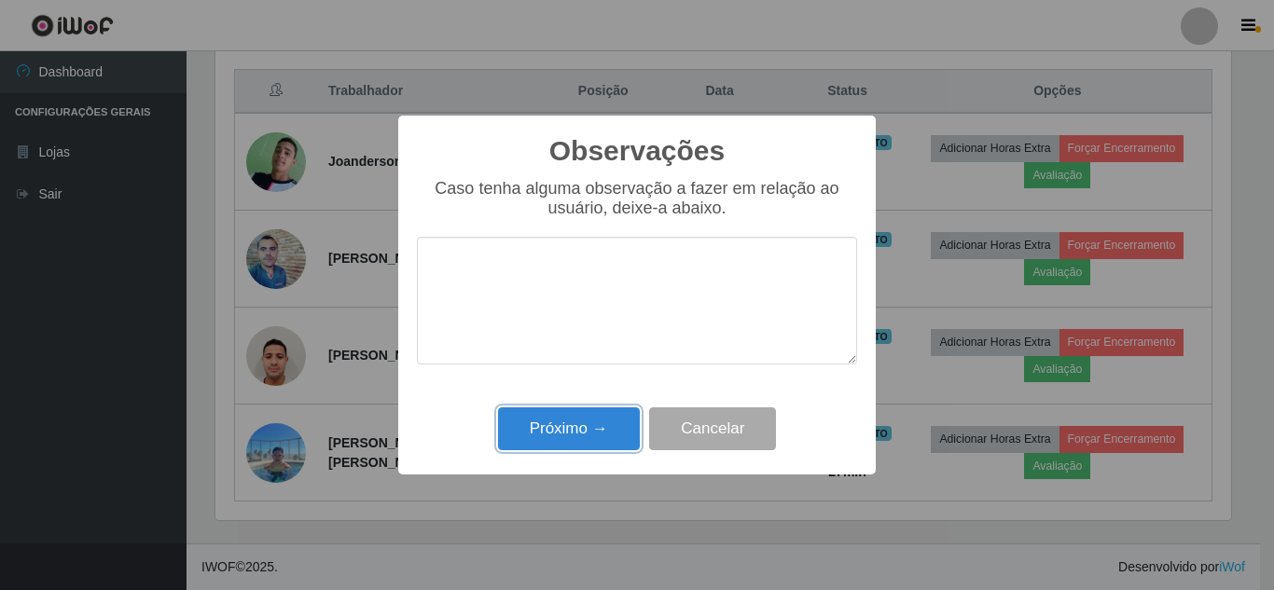
drag, startPoint x: 606, startPoint y: 428, endPoint x: 755, endPoint y: 417, distance: 149.6
click at [606, 430] on button "Próximo →" at bounding box center [569, 429] width 142 height 44
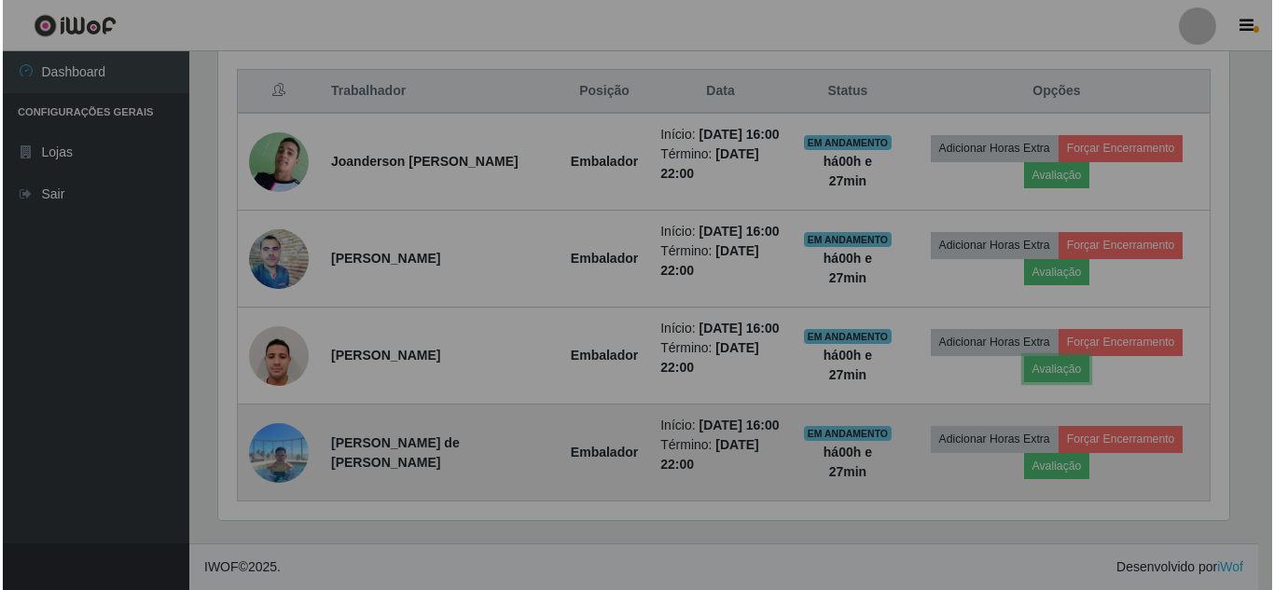
scroll to position [387, 1025]
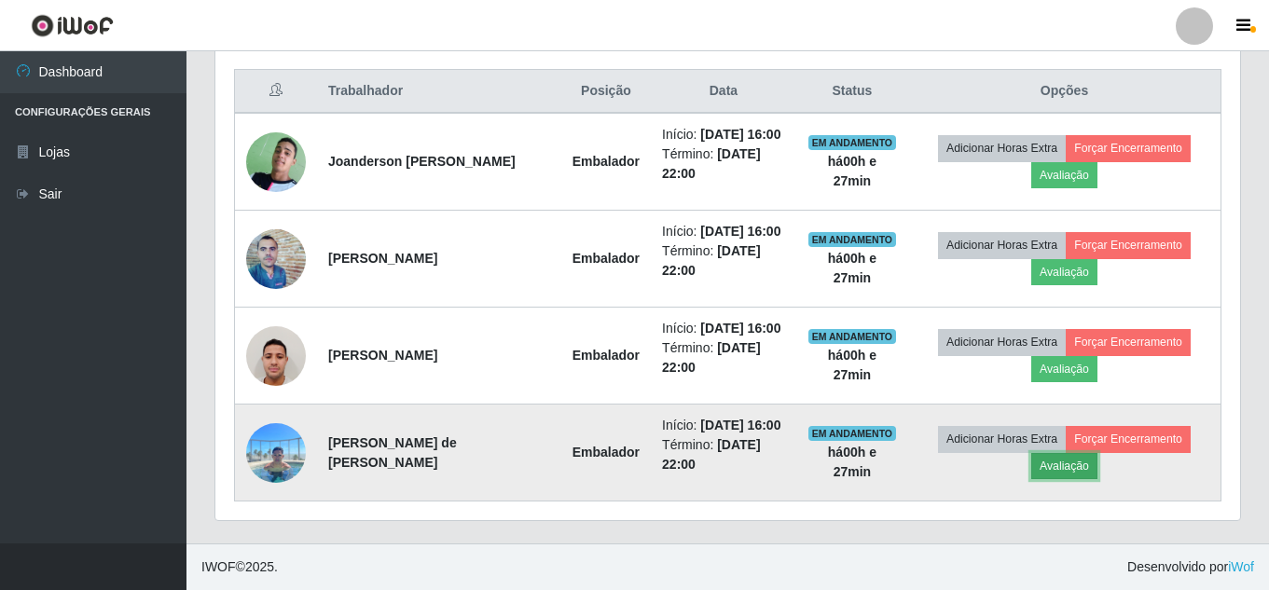
click at [1045, 465] on button "Avaliação" at bounding box center [1064, 466] width 66 height 26
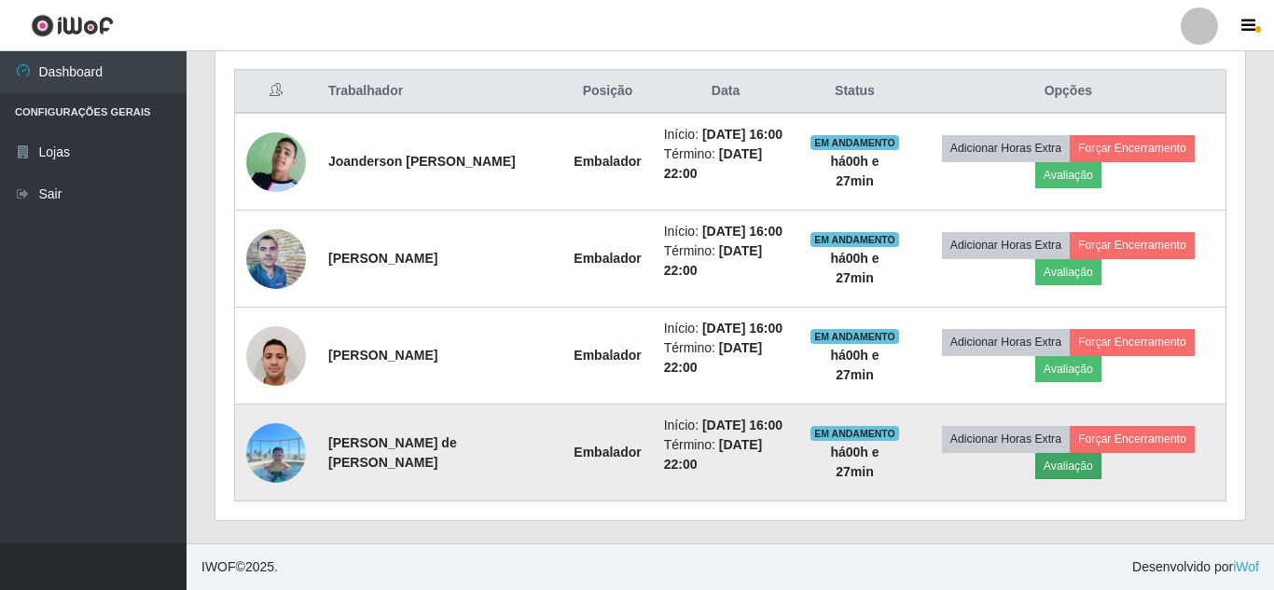
scroll to position [387, 1015]
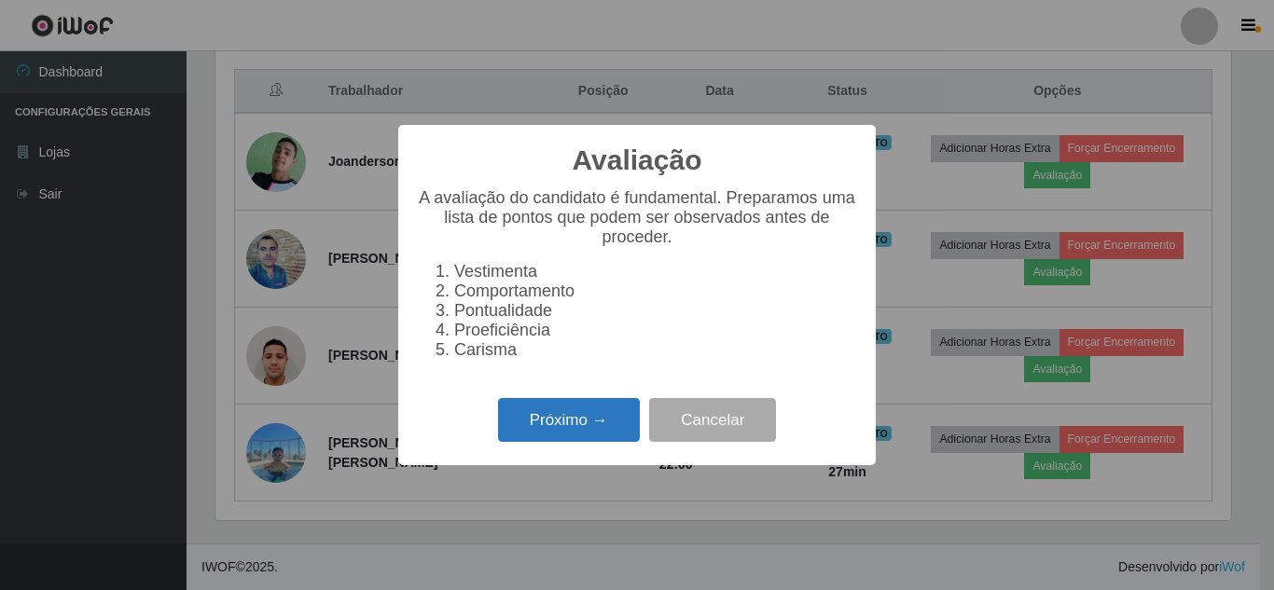
click at [587, 422] on button "Próximo →" at bounding box center [569, 420] width 142 height 44
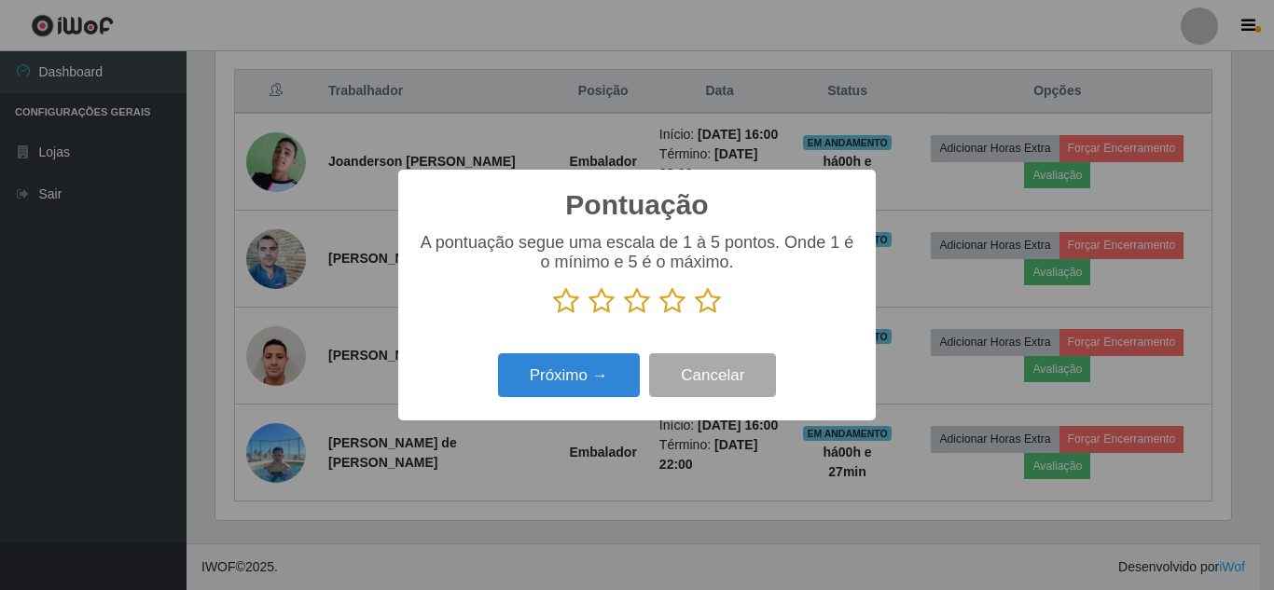
scroll to position [932068, 931439]
click at [704, 304] on icon at bounding box center [708, 301] width 26 height 28
click at [695, 315] on input "radio" at bounding box center [695, 315] width 0 height 0
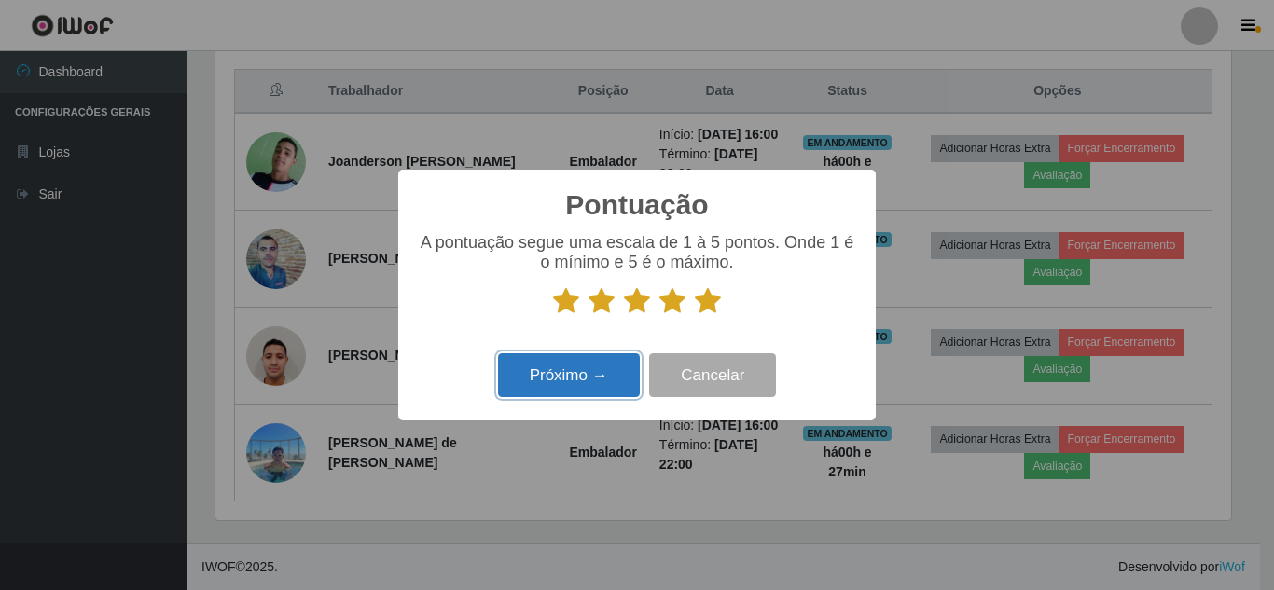
click at [630, 366] on button "Próximo →" at bounding box center [569, 375] width 142 height 44
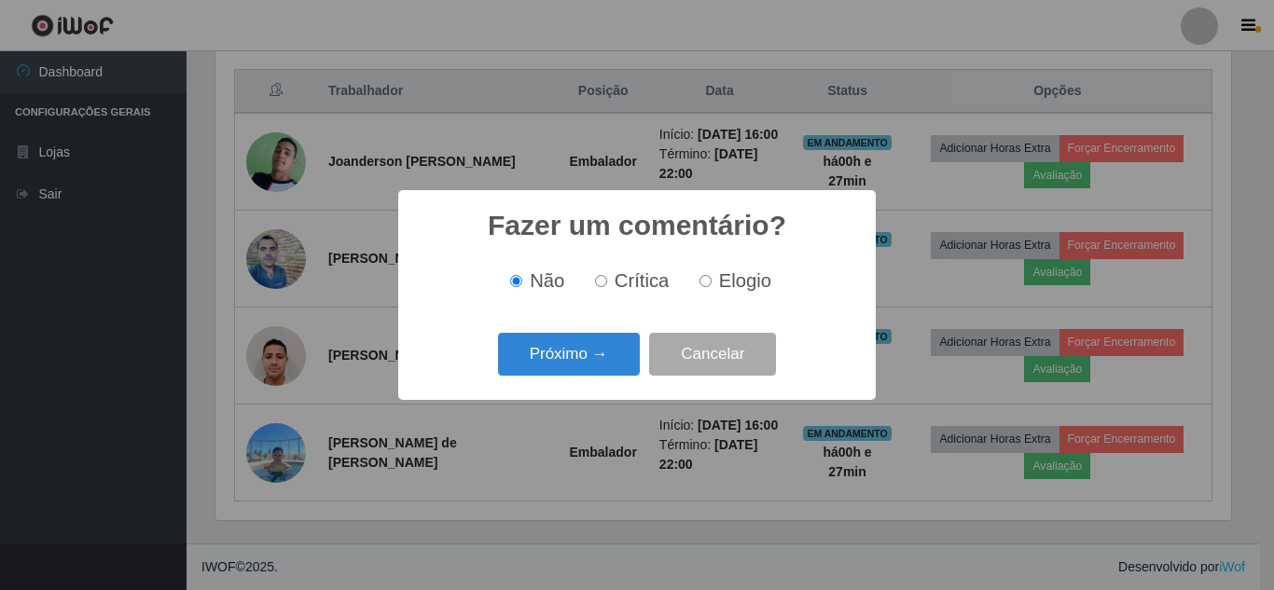
click at [629, 366] on button "Próximo →" at bounding box center [569, 355] width 142 height 44
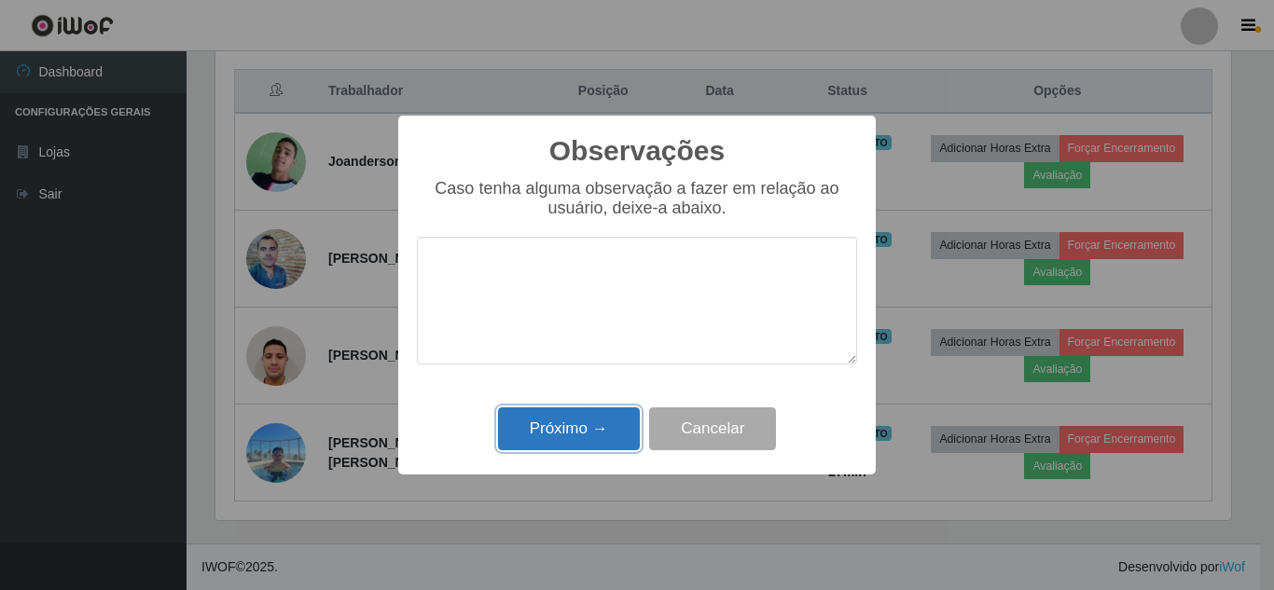
click at [593, 430] on button "Próximo →" at bounding box center [569, 429] width 142 height 44
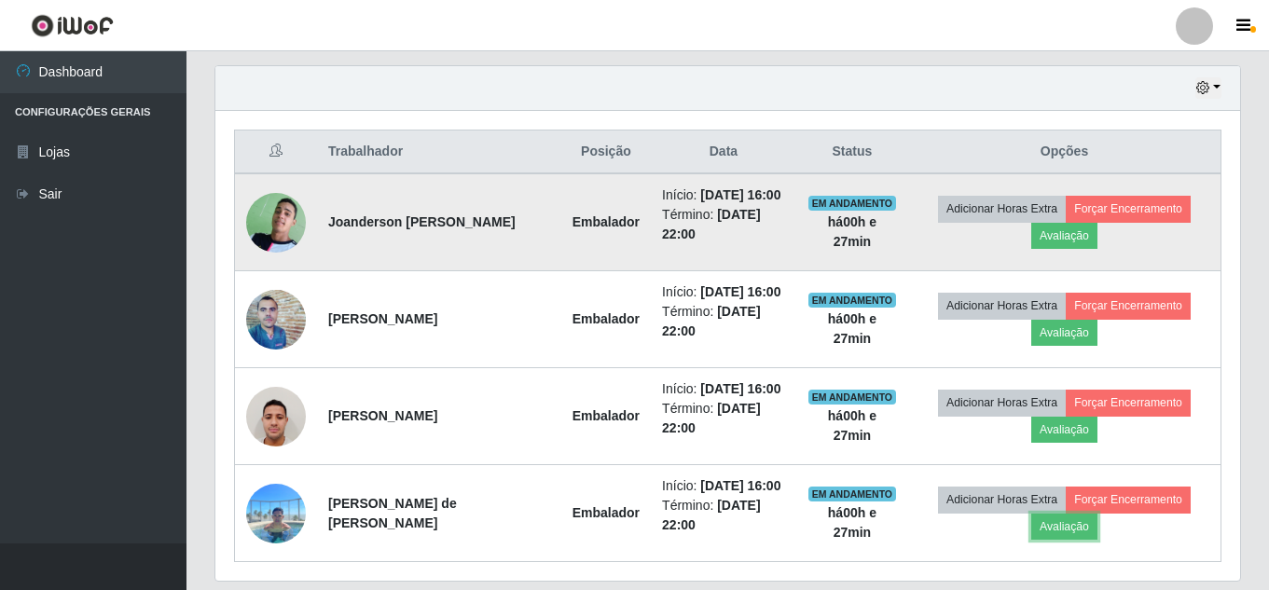
scroll to position [611, 0]
